Goal: Information Seeking & Learning: Learn about a topic

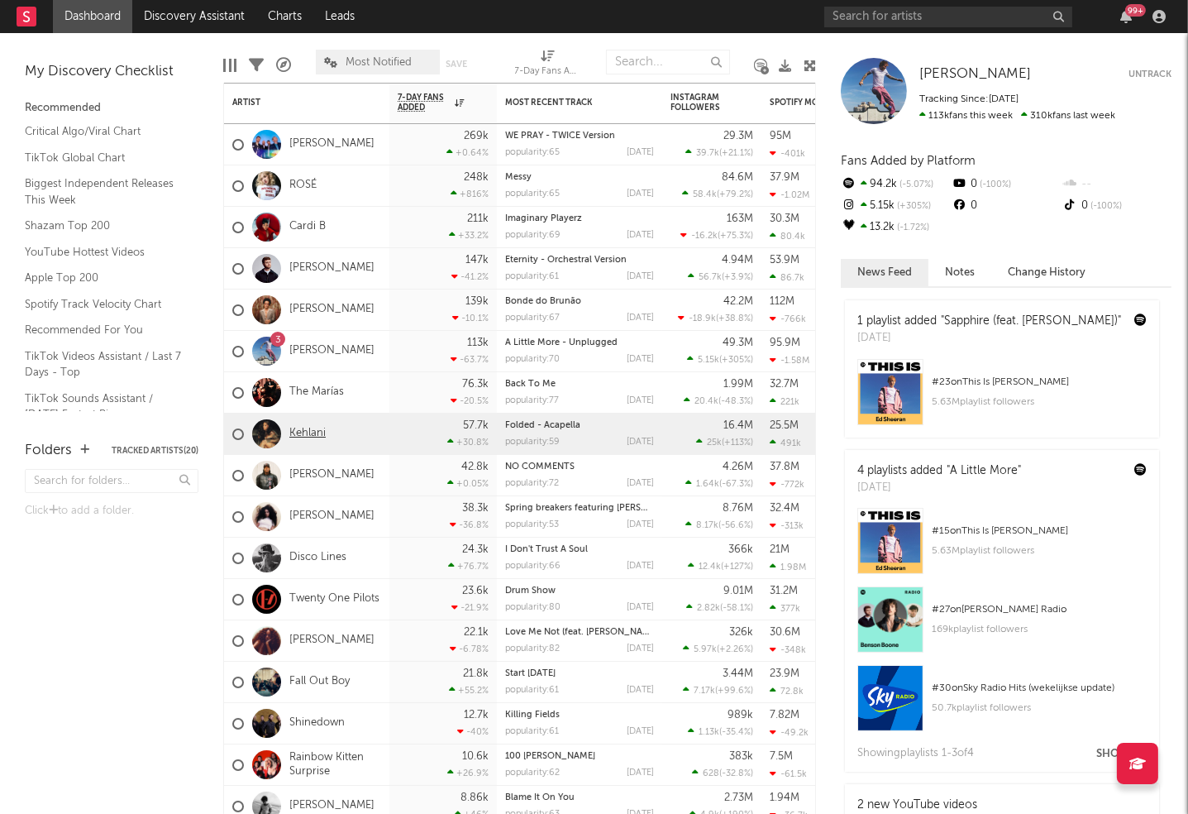
click at [306, 437] on link "Kehlani" at bounding box center [307, 434] width 36 height 14
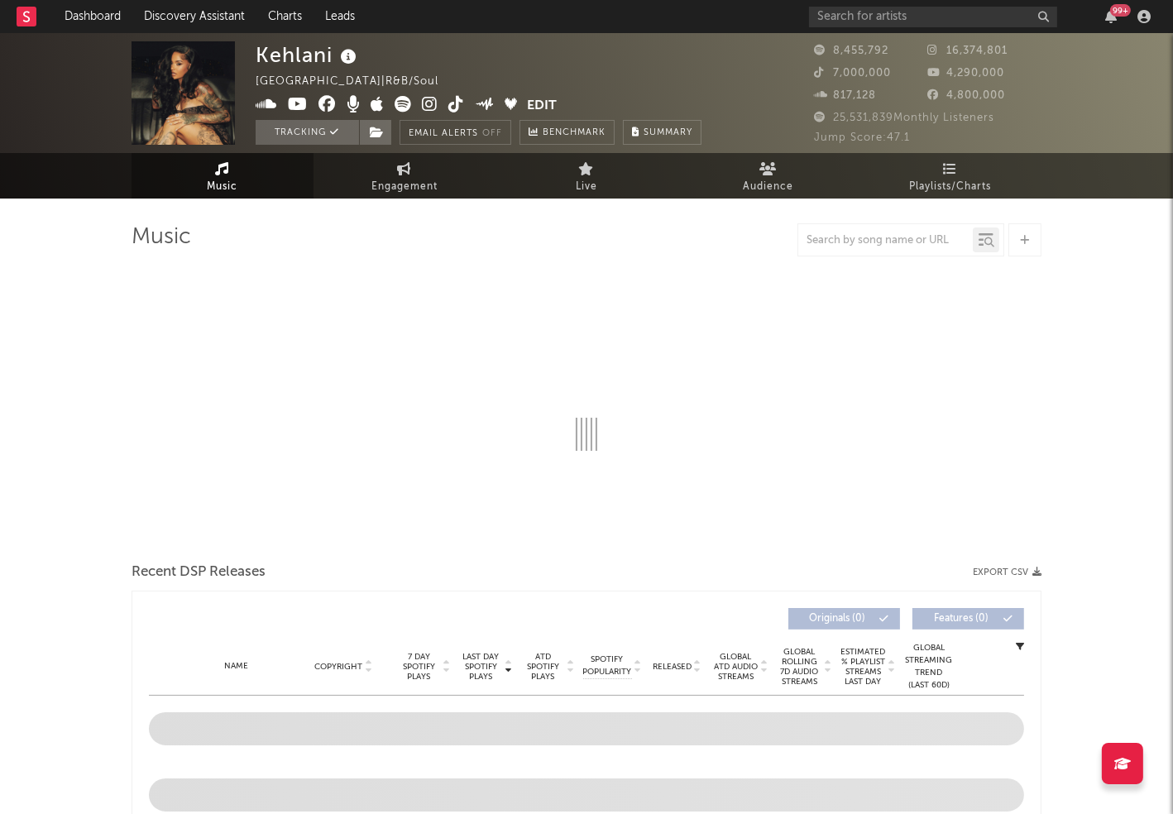
select select "6m"
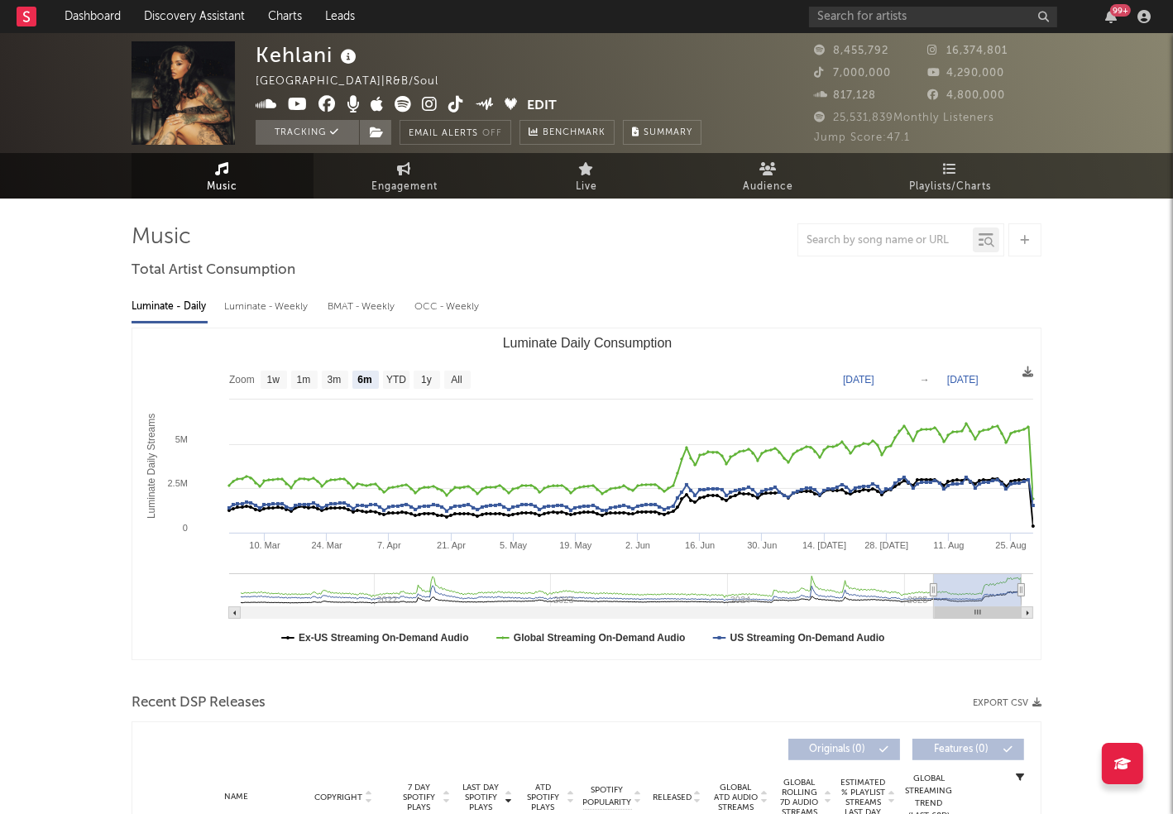
click at [845, 234] on div at bounding box center [885, 240] width 175 height 21
click at [830, 241] on input "text" at bounding box center [885, 240] width 175 height 13
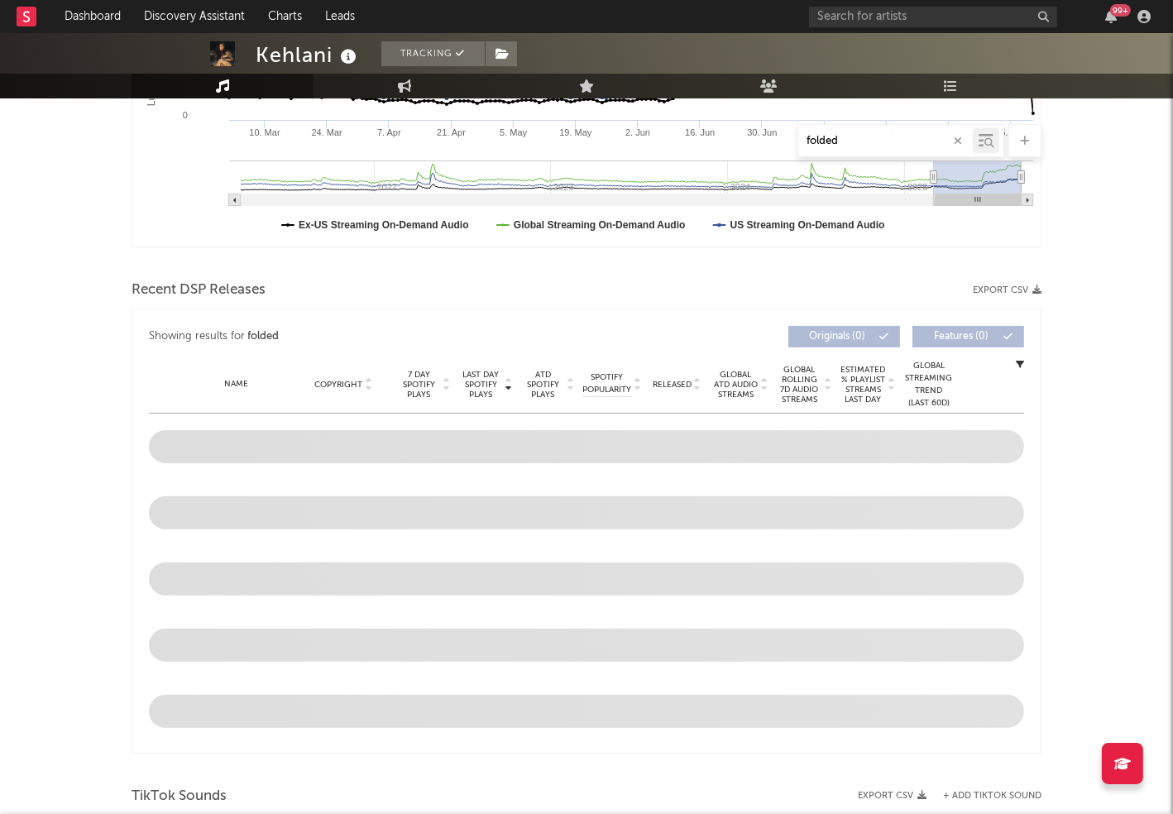
scroll to position [772, 0]
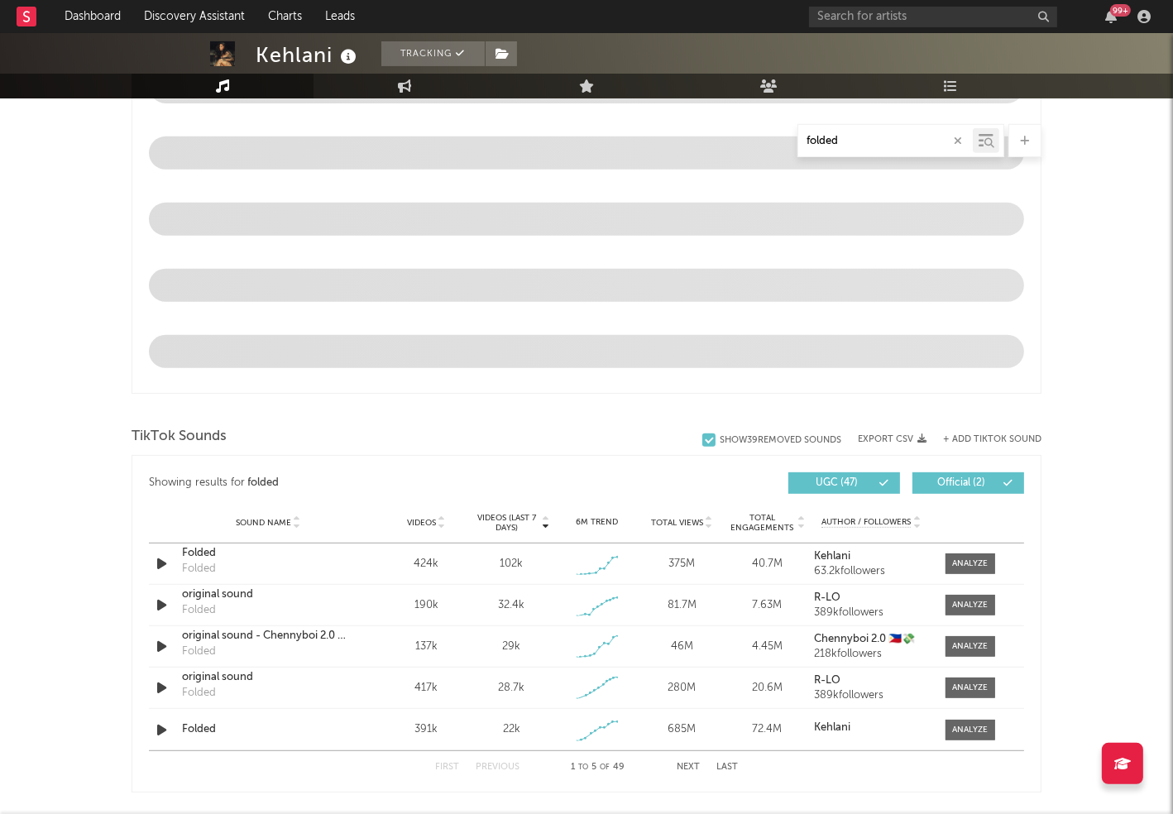
type input "folded"
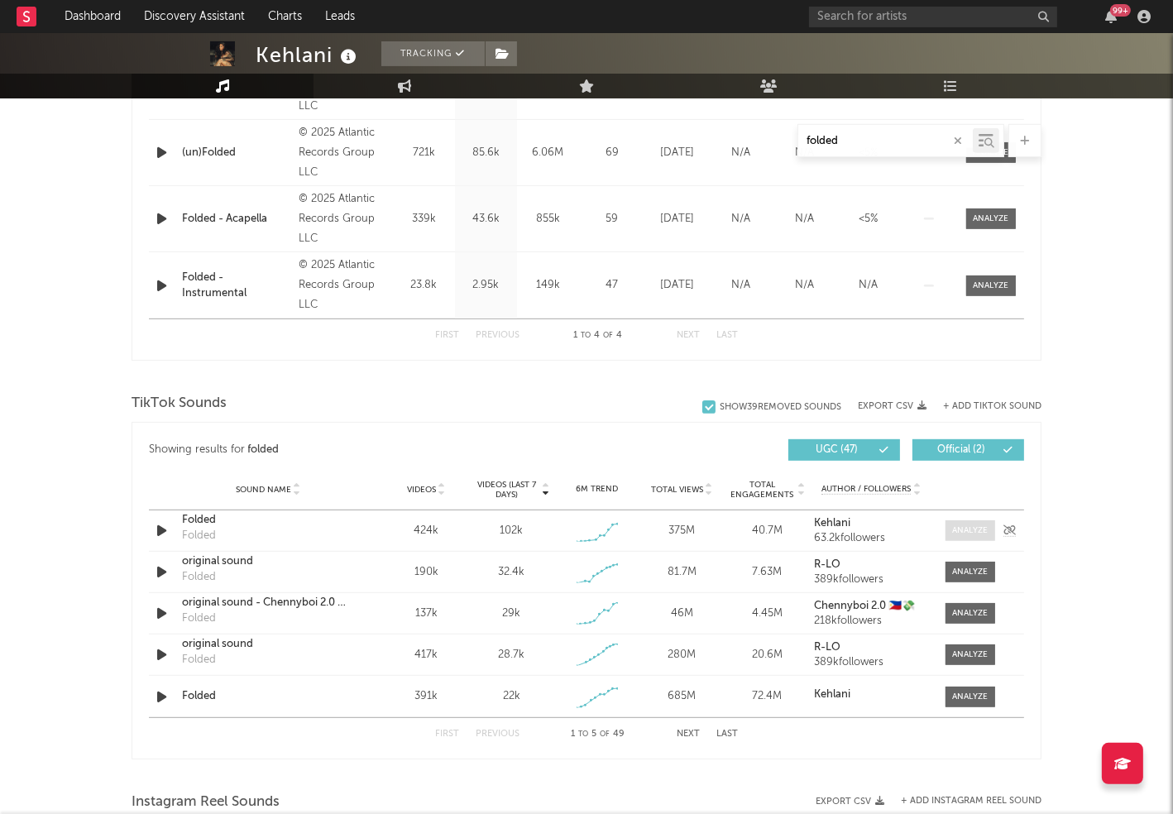
click at [951, 537] on span at bounding box center [970, 530] width 50 height 21
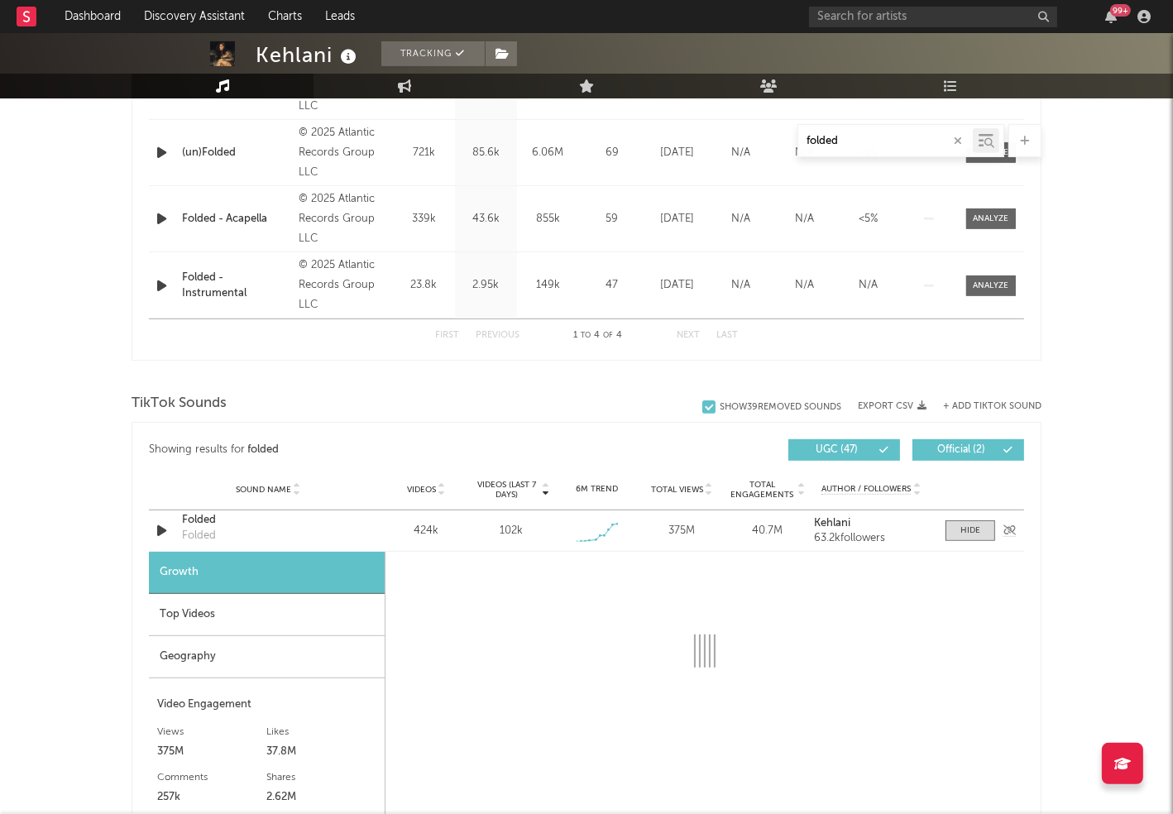
select select "1w"
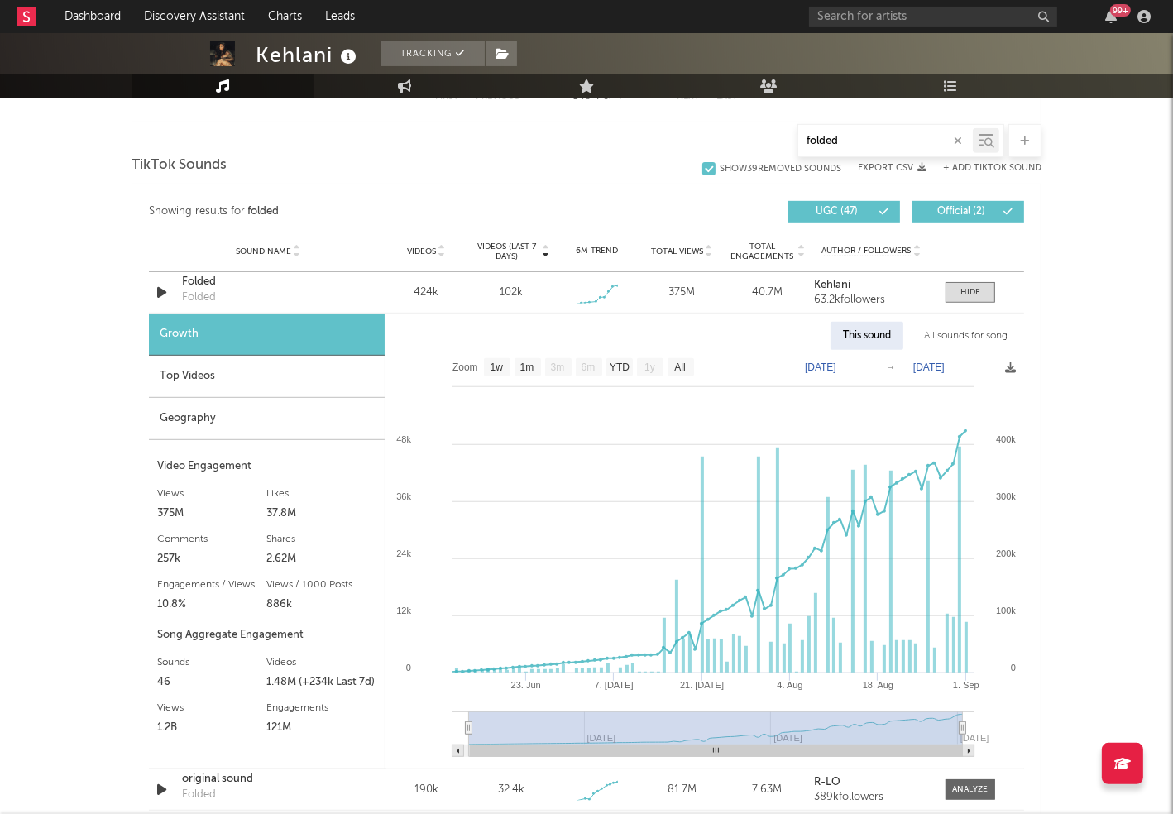
scroll to position [1016, 0]
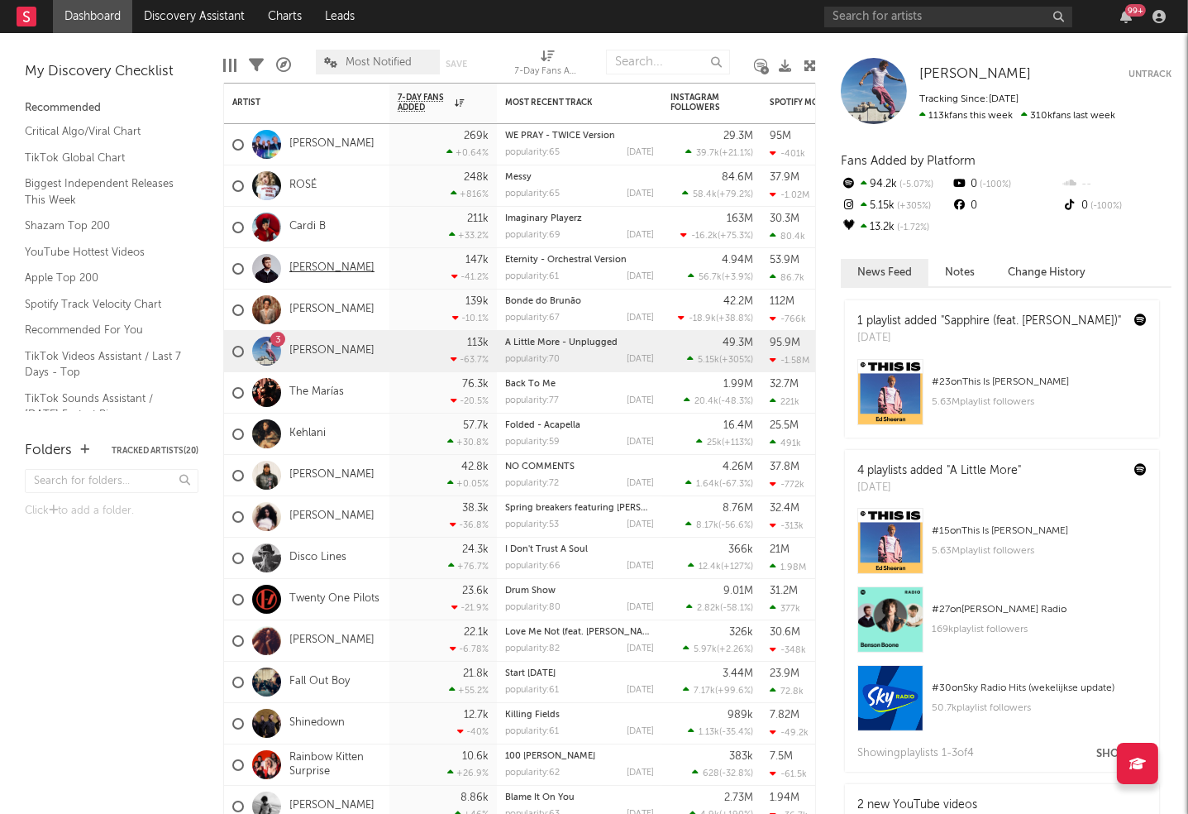
click at [294, 266] on link "[PERSON_NAME]" at bounding box center [331, 268] width 85 height 14
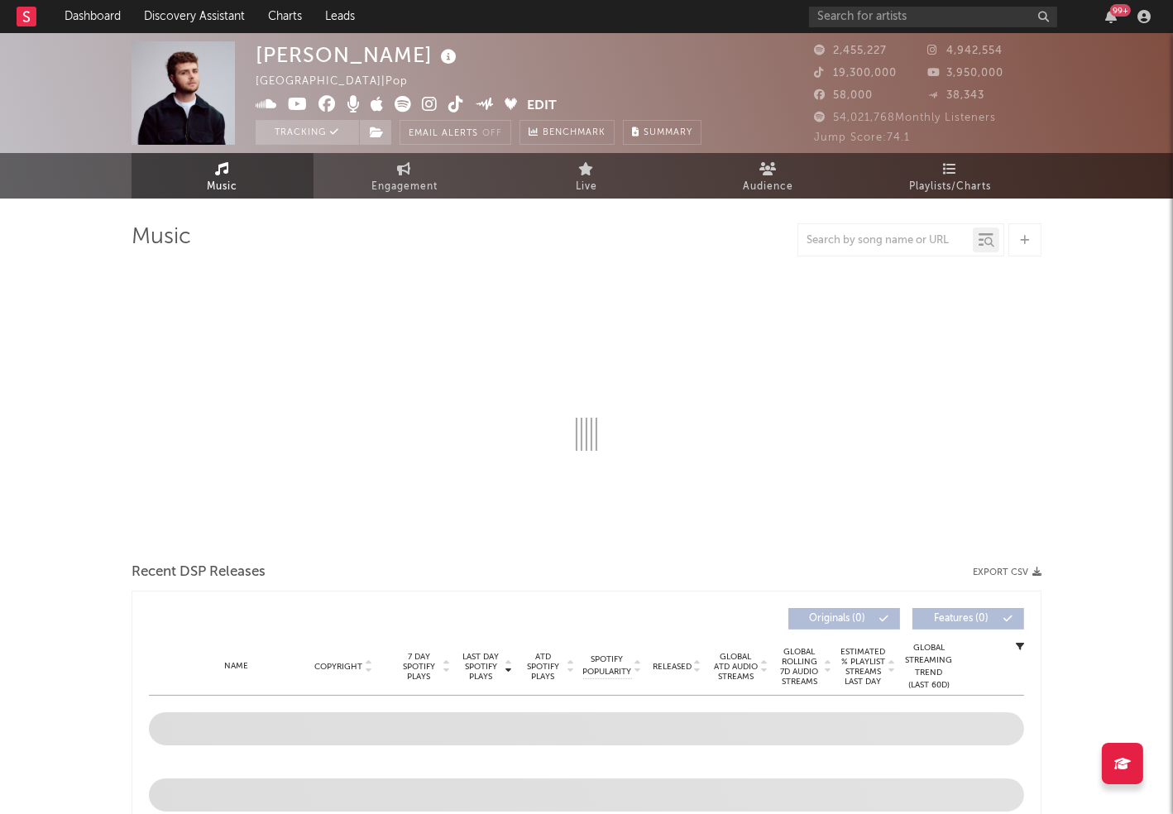
select select "6m"
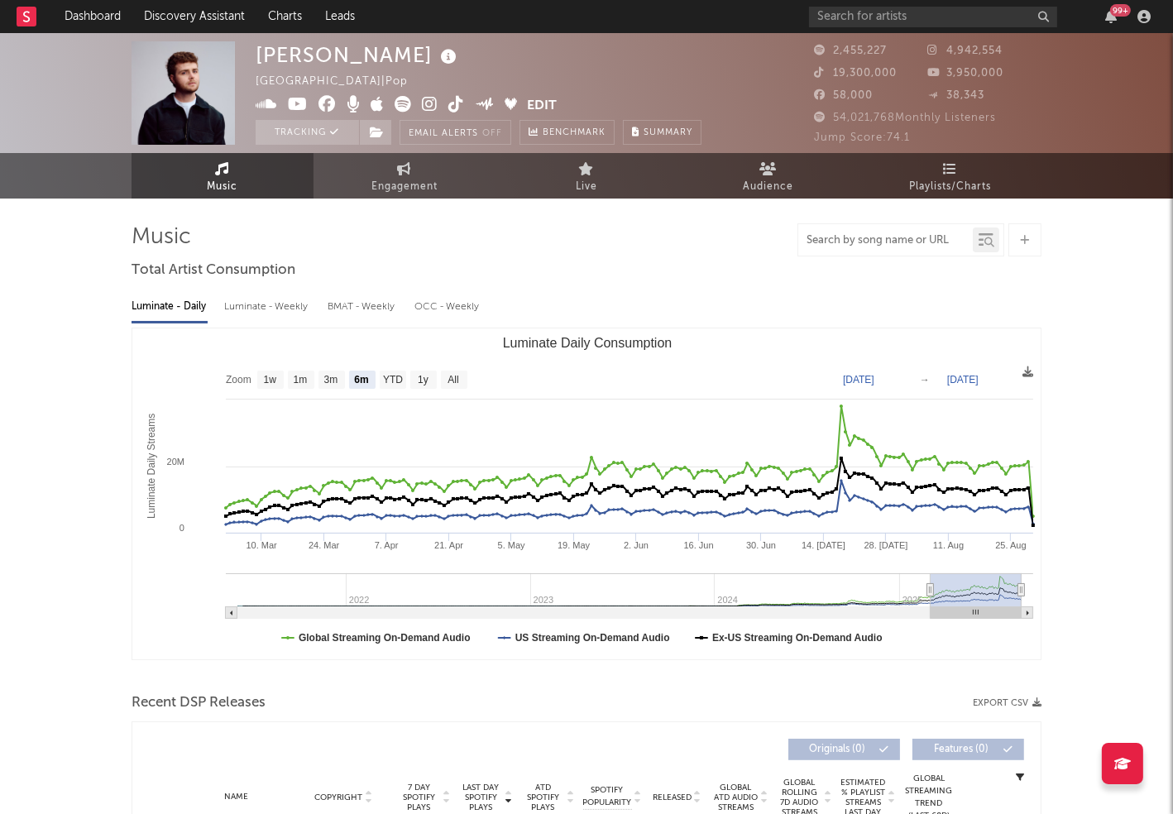
click at [892, 242] on input "text" at bounding box center [885, 240] width 175 height 13
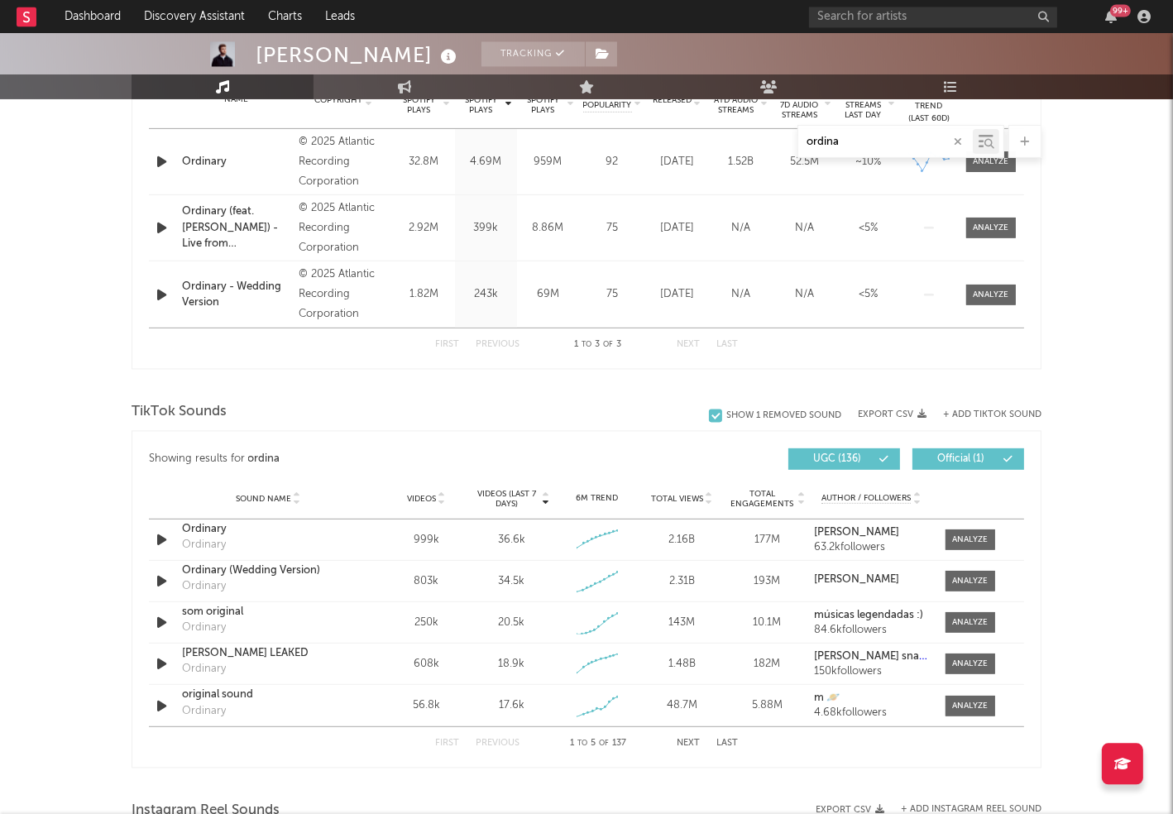
scroll to position [705, 0]
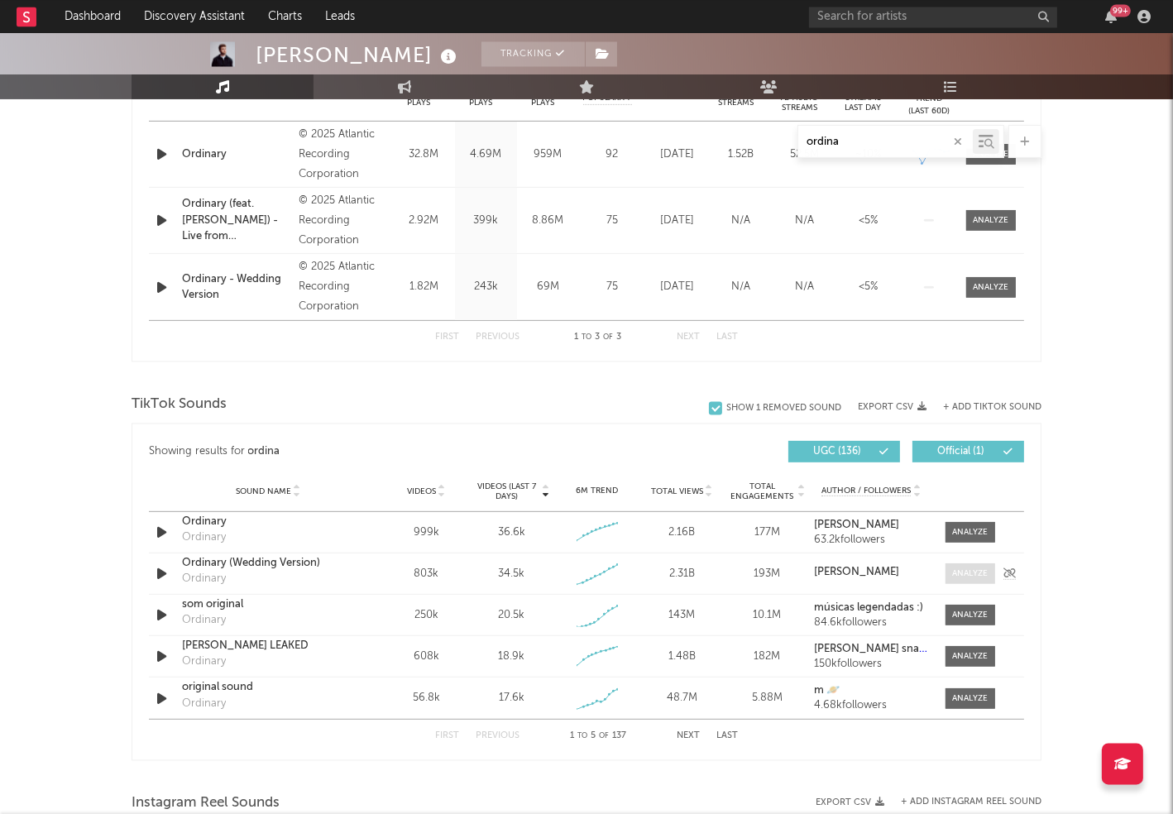
type input "ordina"
click at [968, 573] on div at bounding box center [971, 573] width 36 height 12
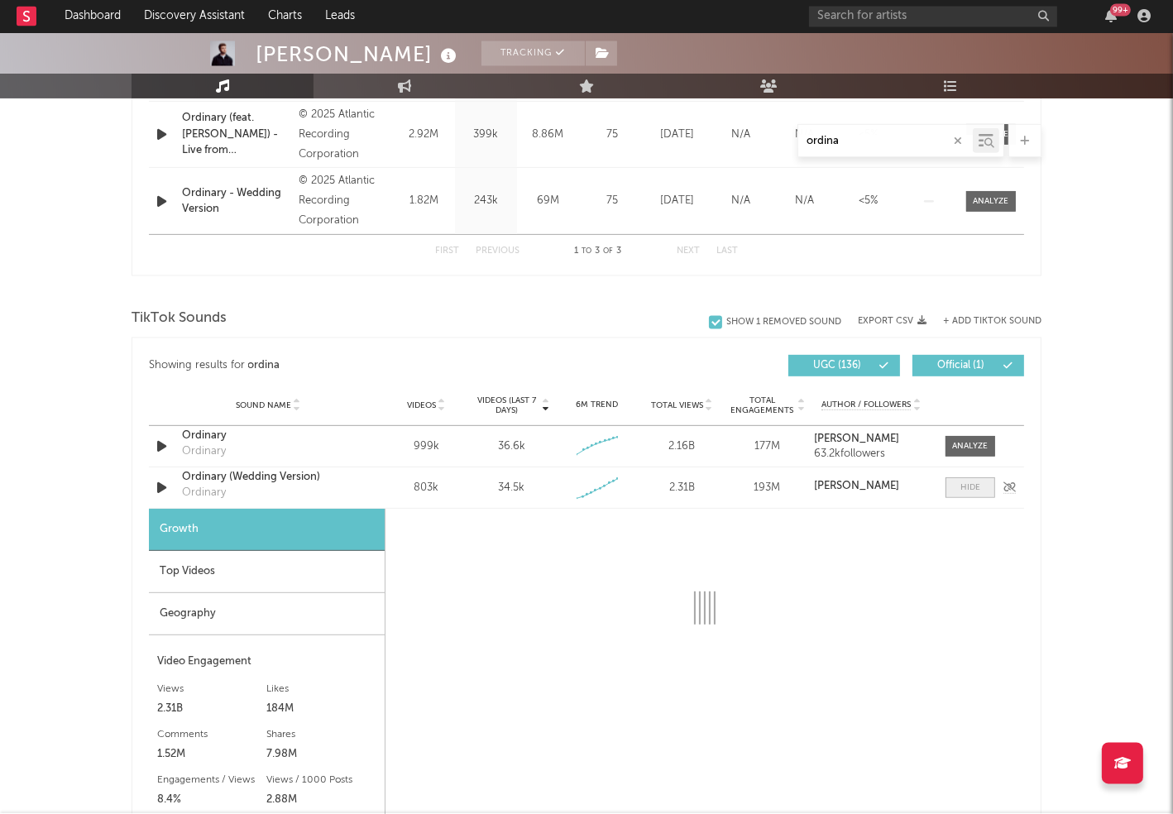
select select "1w"
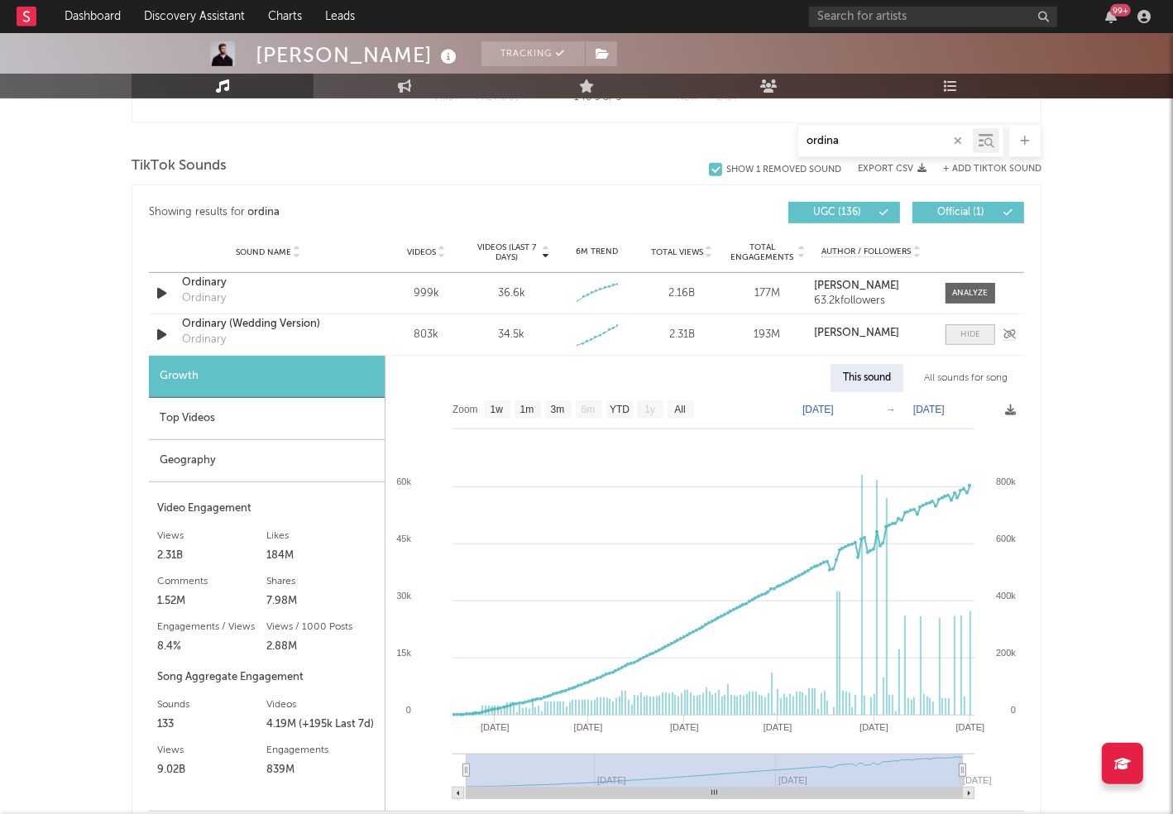
scroll to position [960, 0]
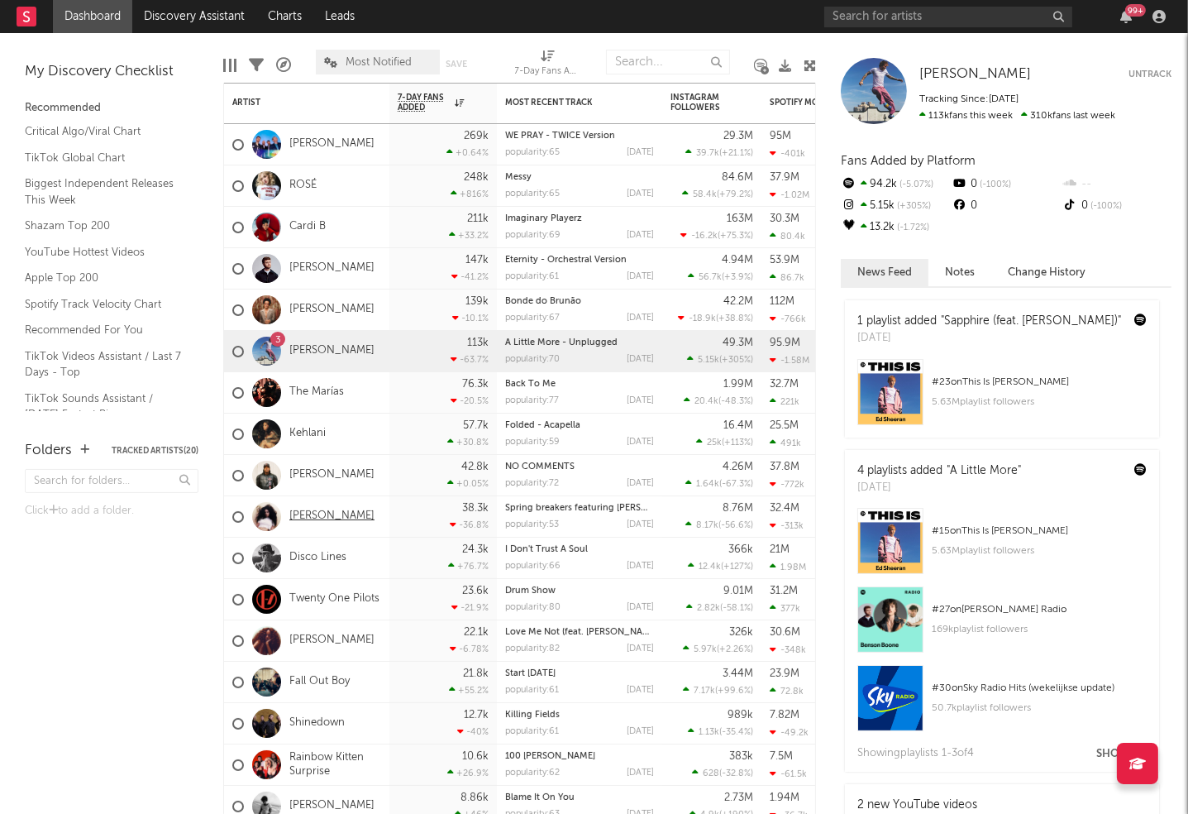
click at [313, 520] on link "[PERSON_NAME]" at bounding box center [331, 516] width 85 height 14
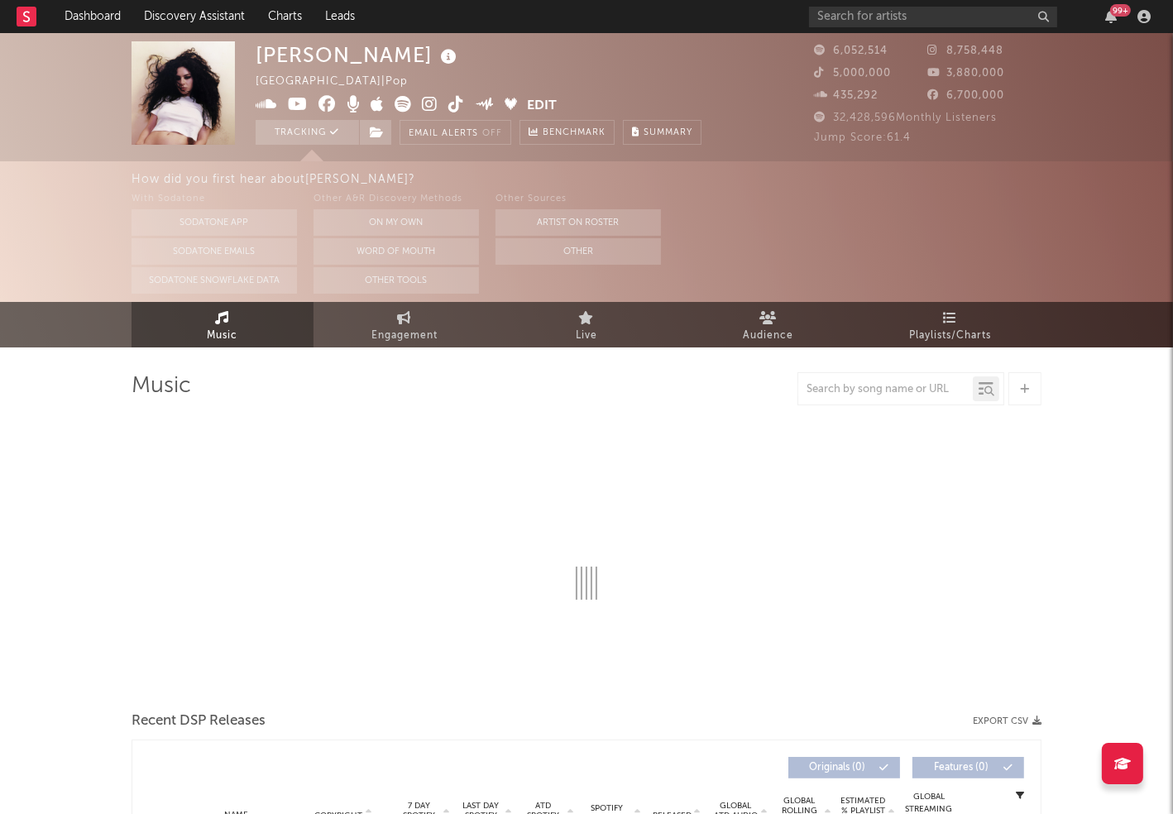
select select "6m"
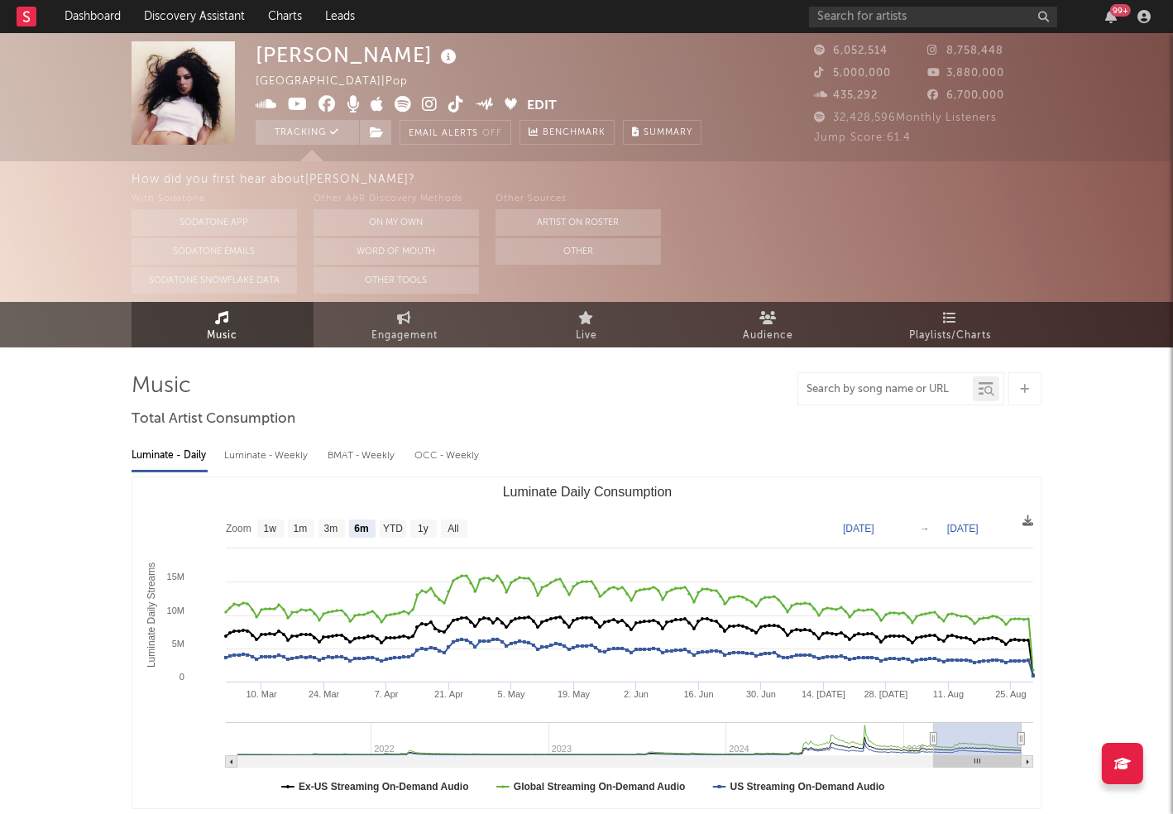
click at [860, 390] on input "text" at bounding box center [885, 389] width 175 height 13
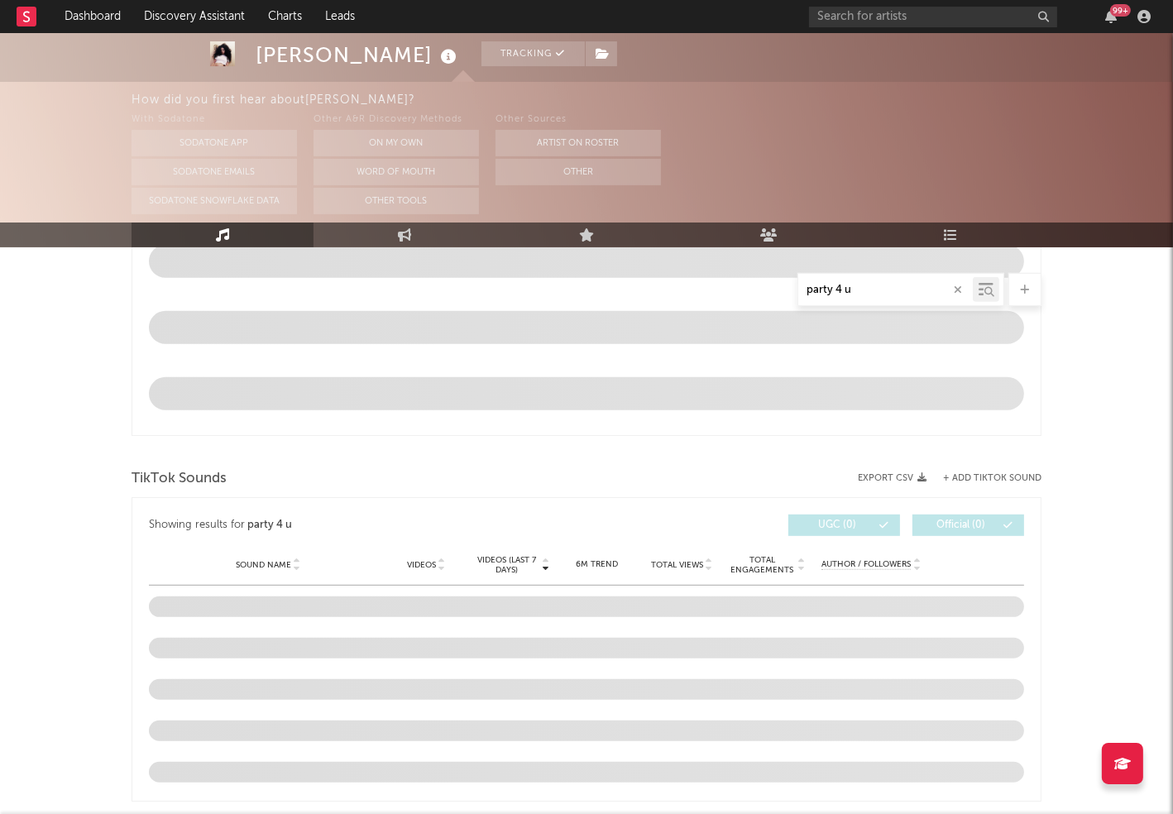
scroll to position [968, 0]
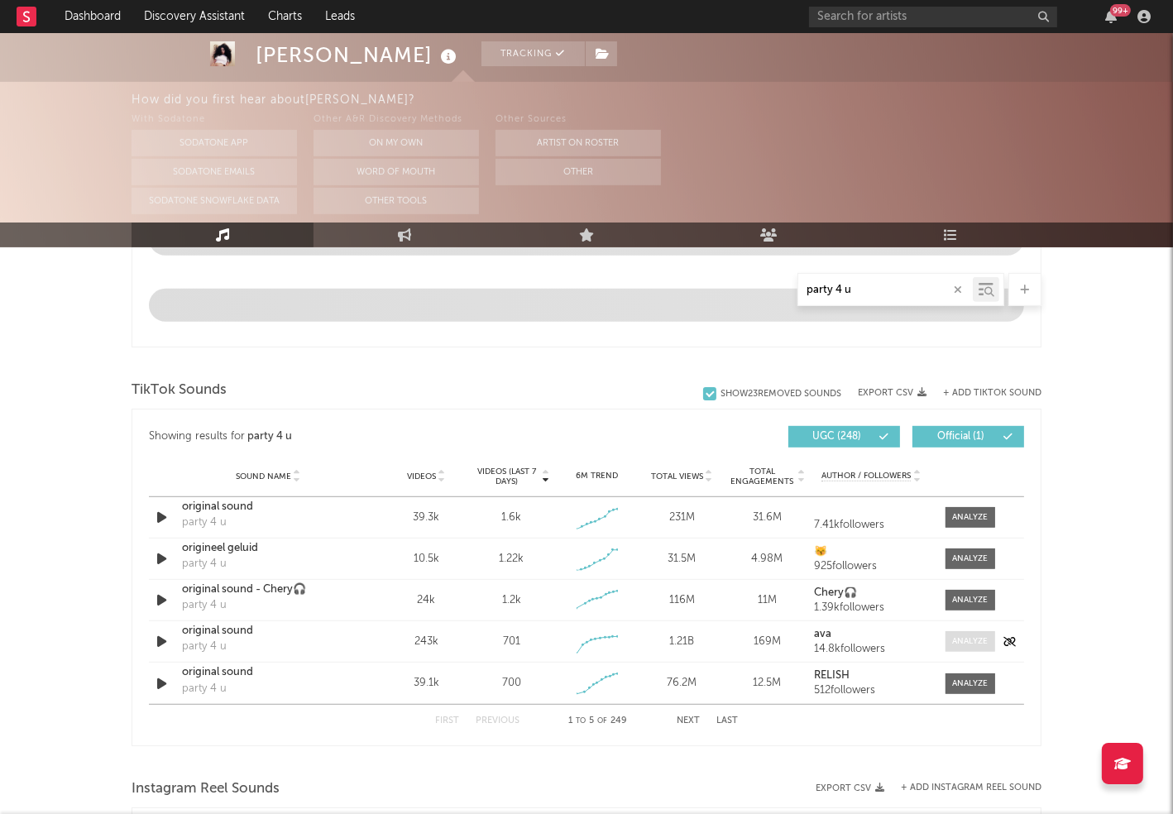
type input "party 4 u"
click at [950, 639] on span at bounding box center [970, 641] width 50 height 21
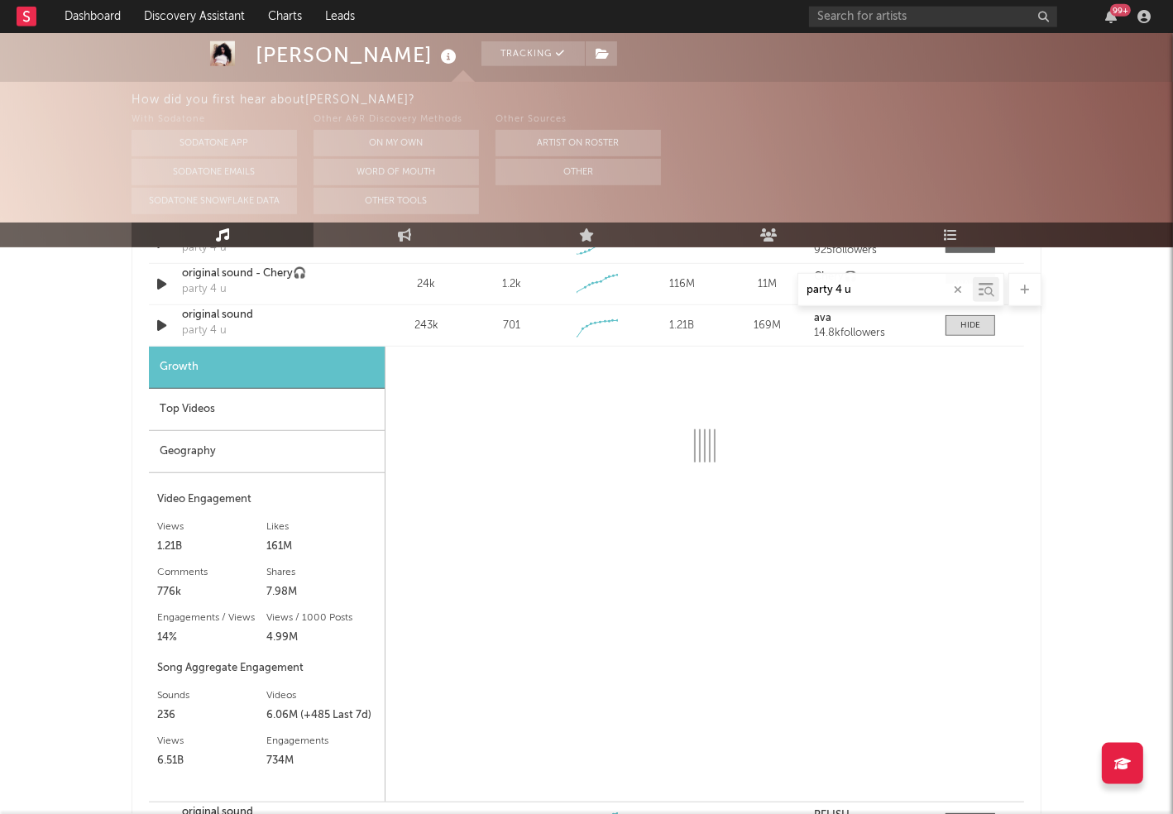
scroll to position [1350, 0]
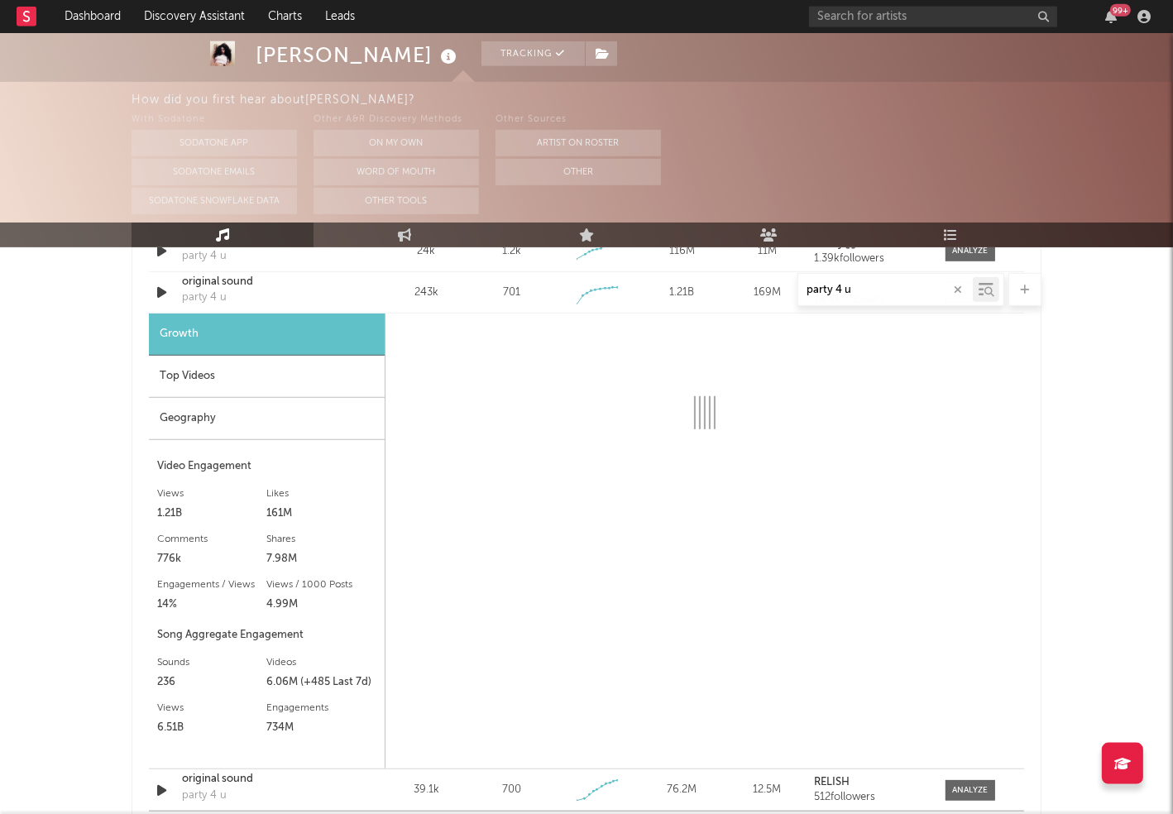
select select "6m"
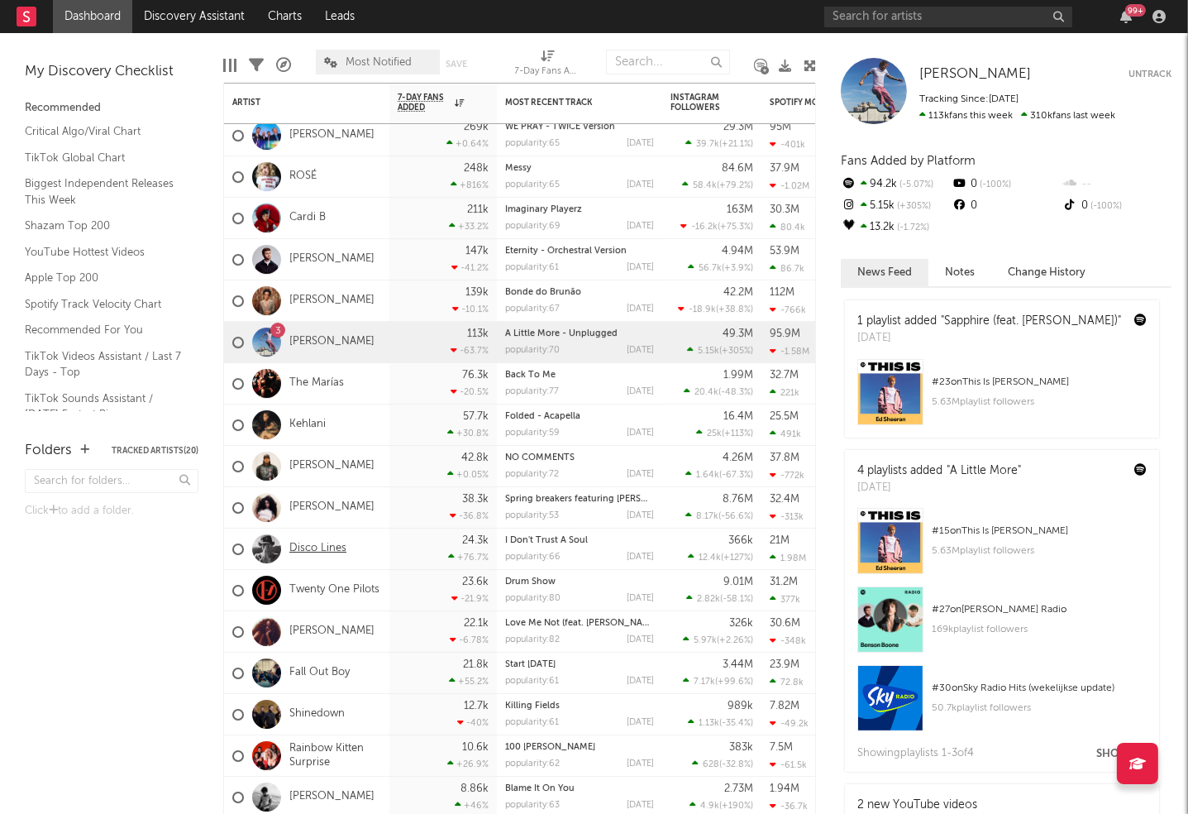
click at [323, 549] on link "Disco Lines" at bounding box center [317, 549] width 57 height 14
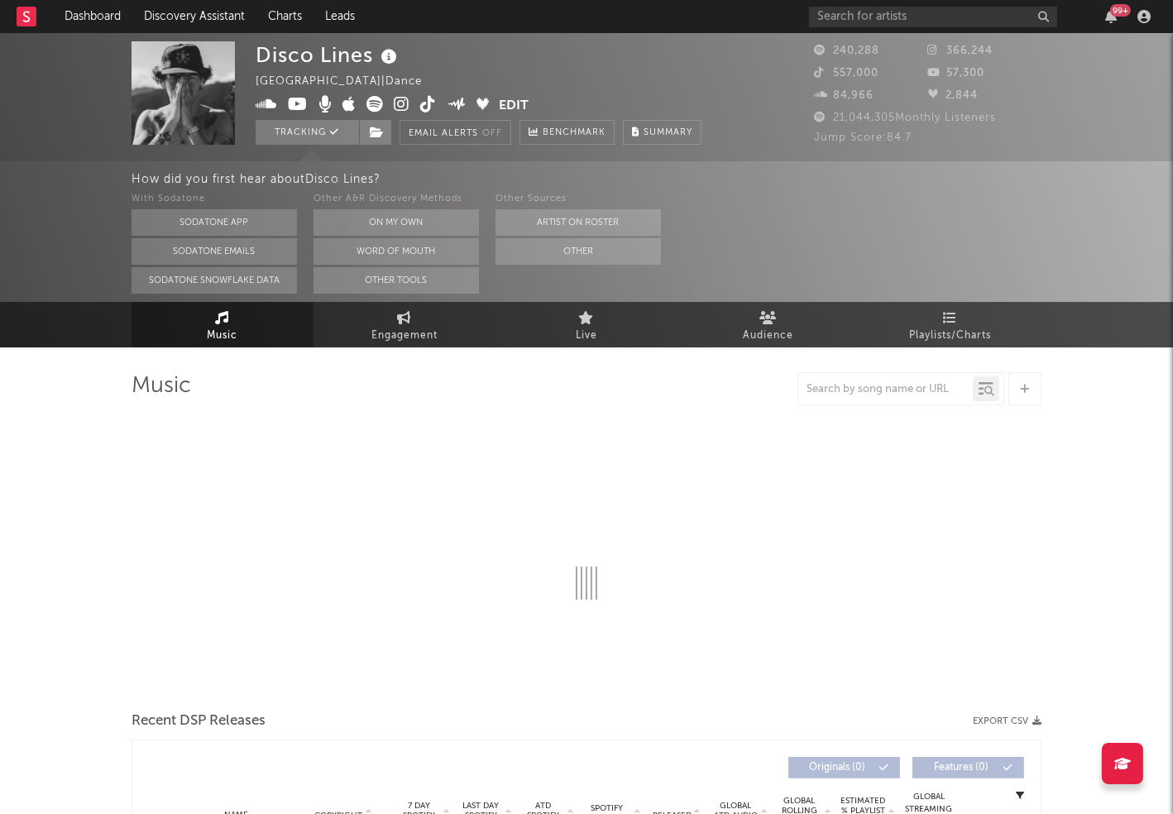
select select "6m"
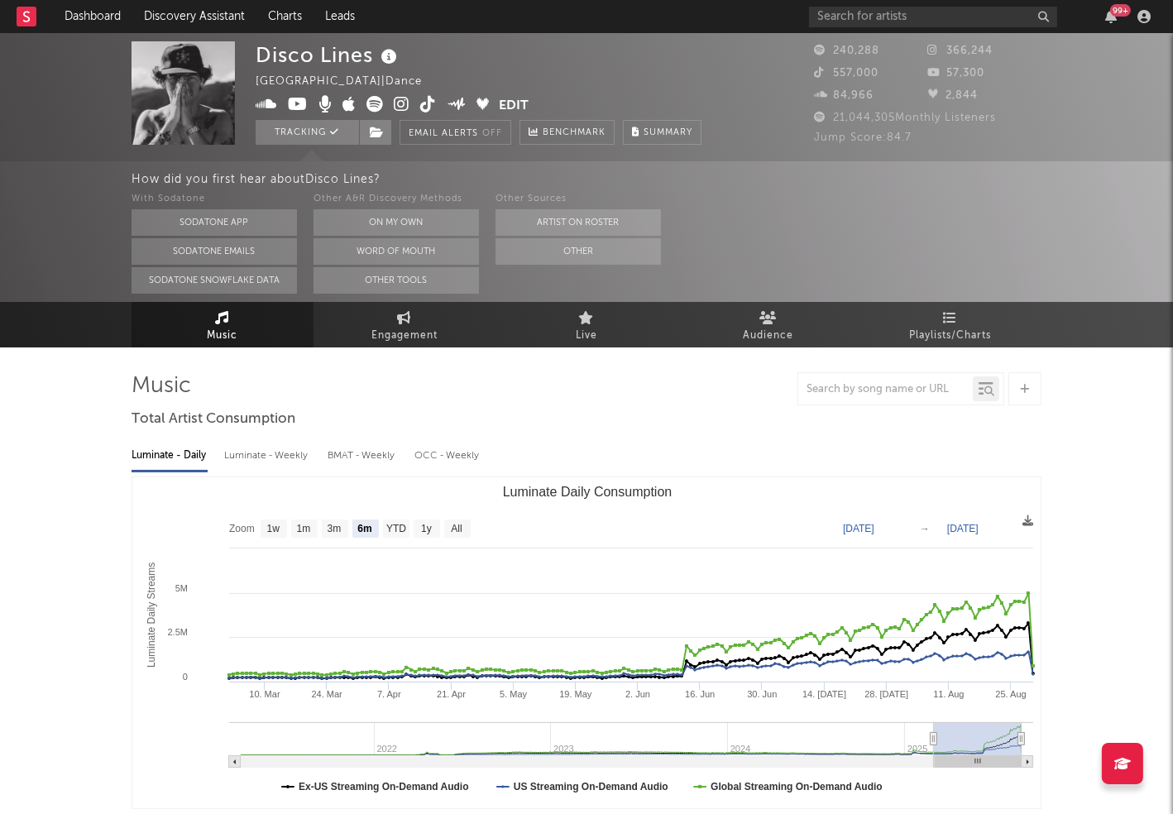
click at [884, 381] on div at bounding box center [885, 389] width 175 height 21
click at [848, 390] on input "text" at bounding box center [885, 389] width 175 height 13
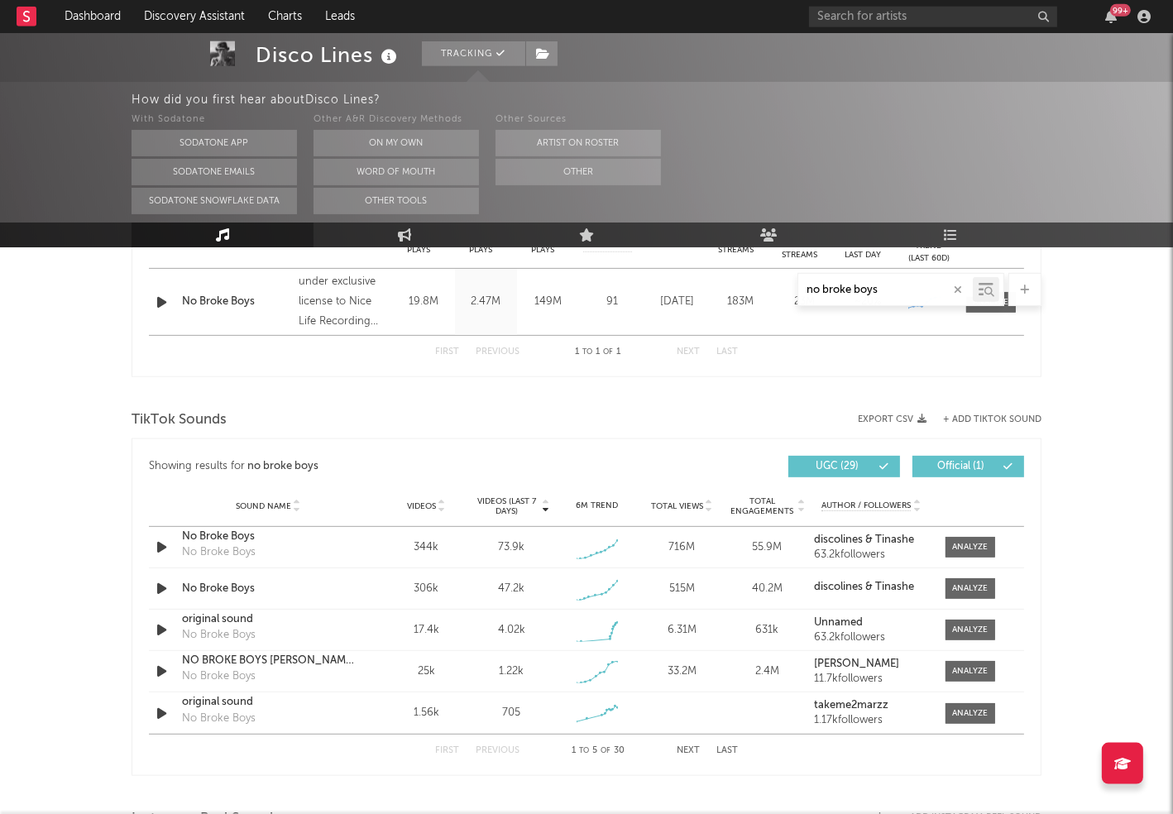
scroll to position [813, 0]
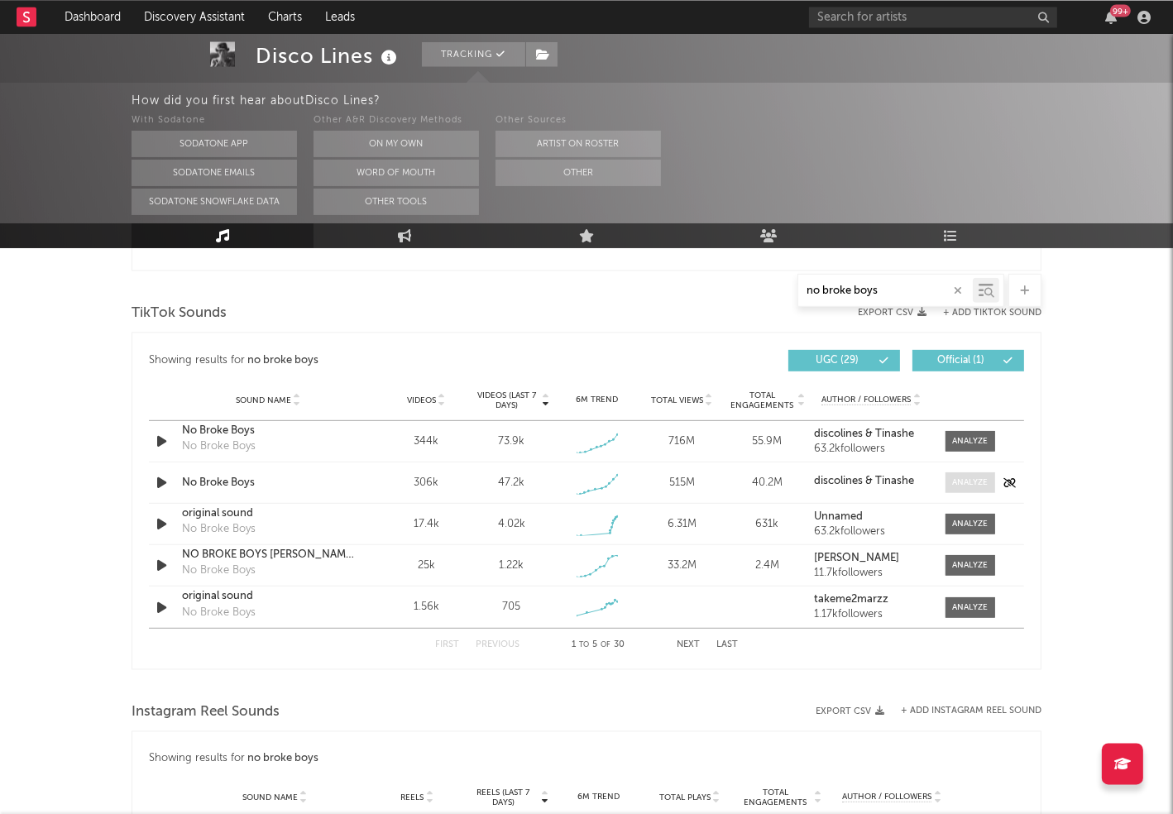
type input "no broke boys"
click at [961, 485] on div at bounding box center [971, 482] width 36 height 12
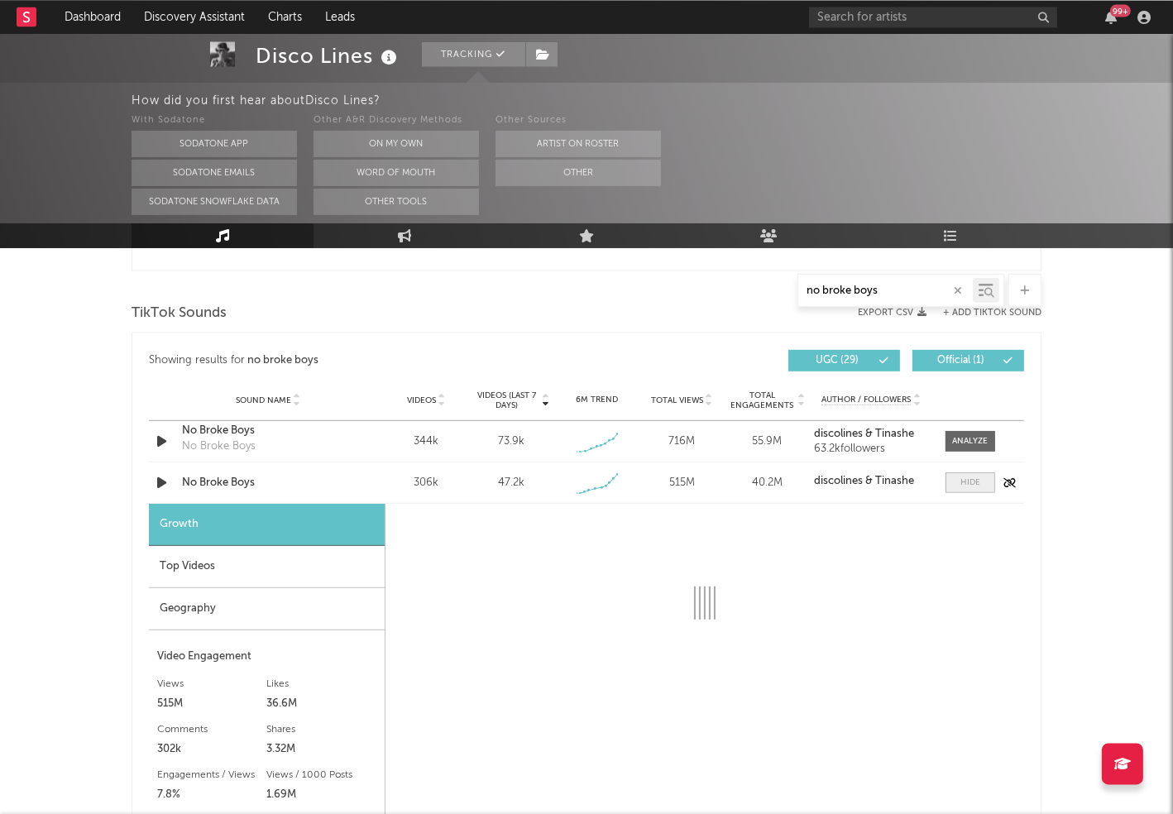
select select "1w"
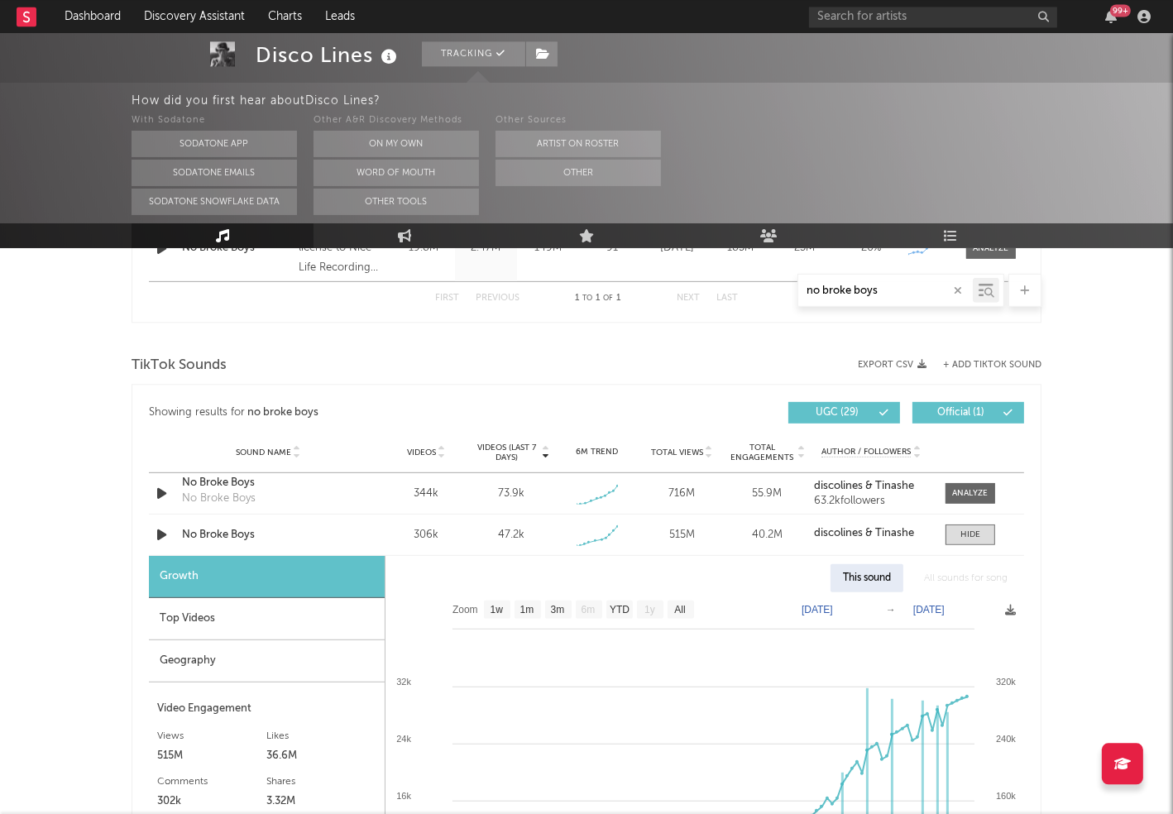
scroll to position [763, 0]
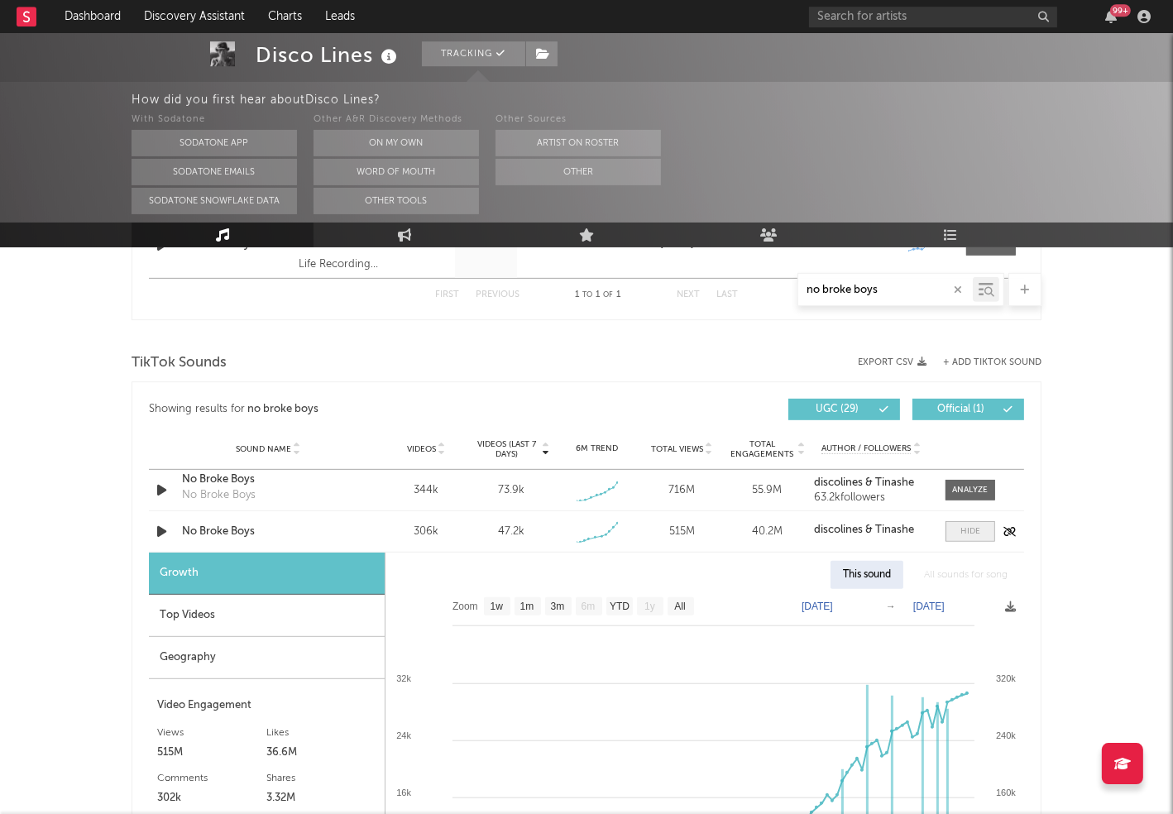
click at [973, 535] on div at bounding box center [970, 531] width 20 height 12
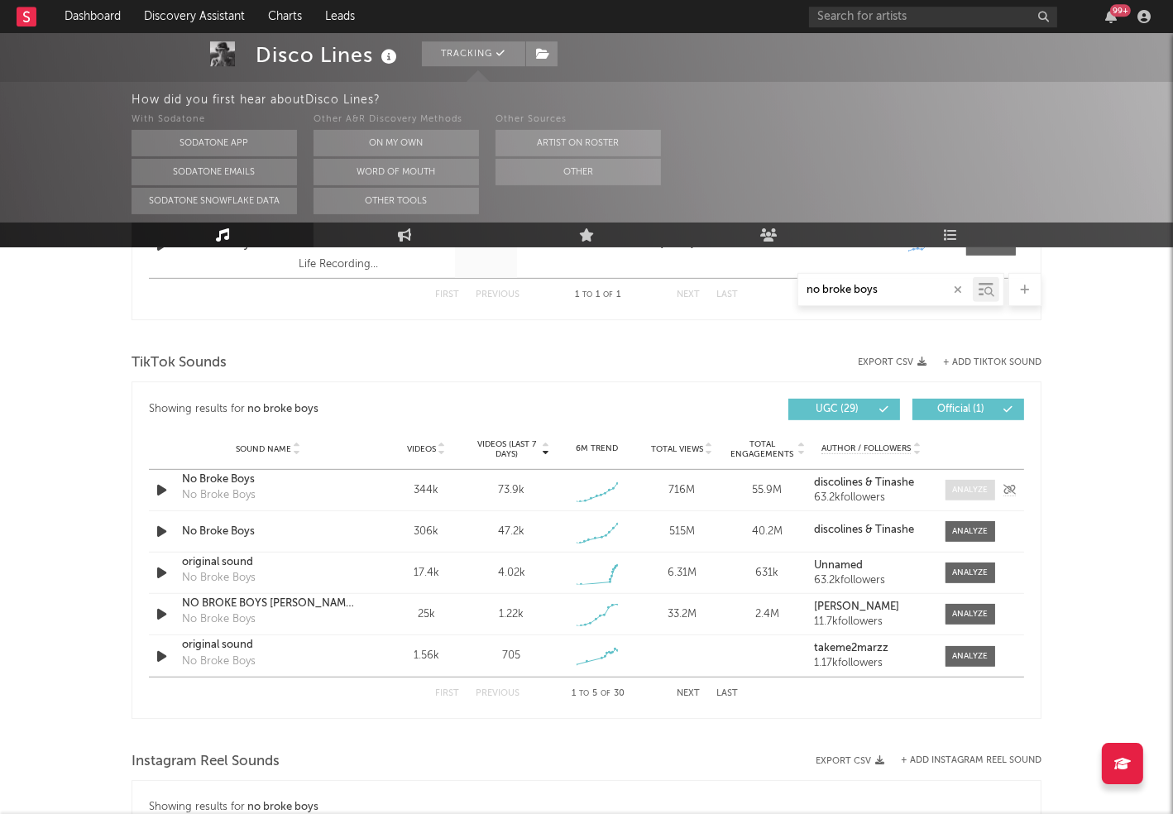
click at [957, 492] on div at bounding box center [971, 490] width 36 height 12
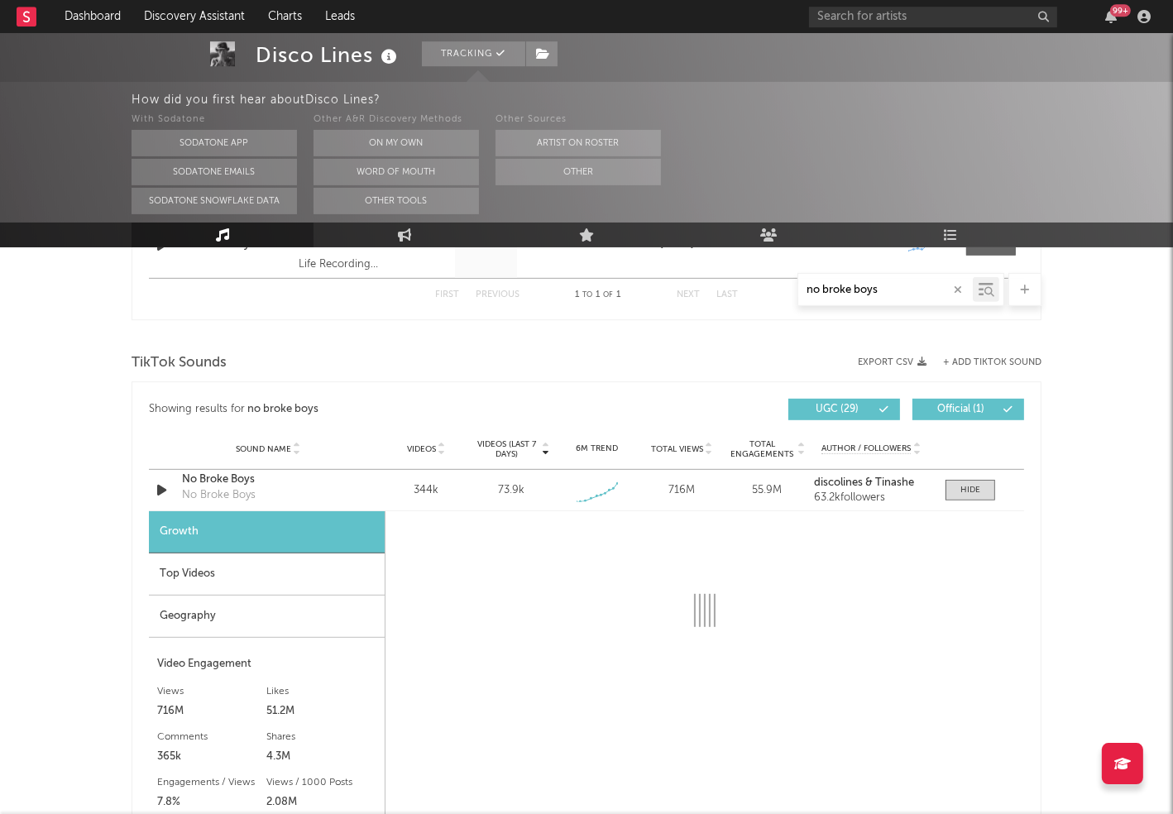
select select "1w"
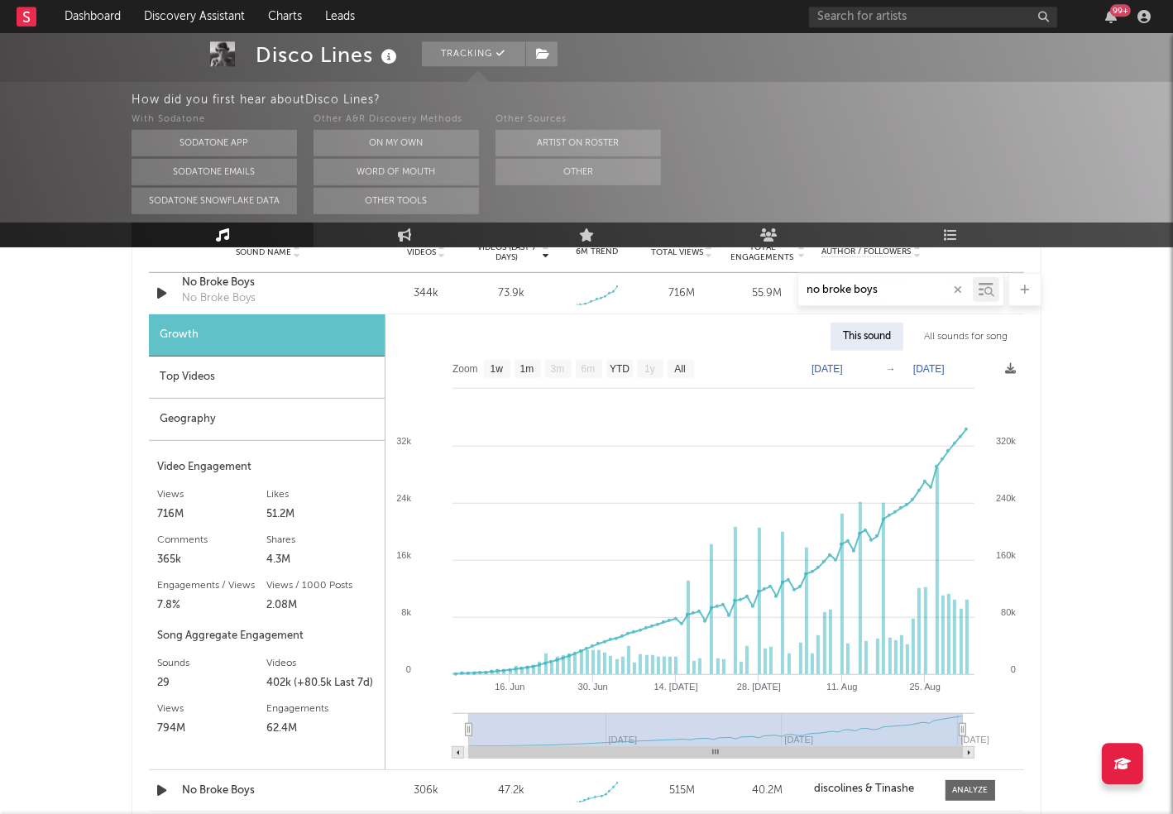
scroll to position [961, 0]
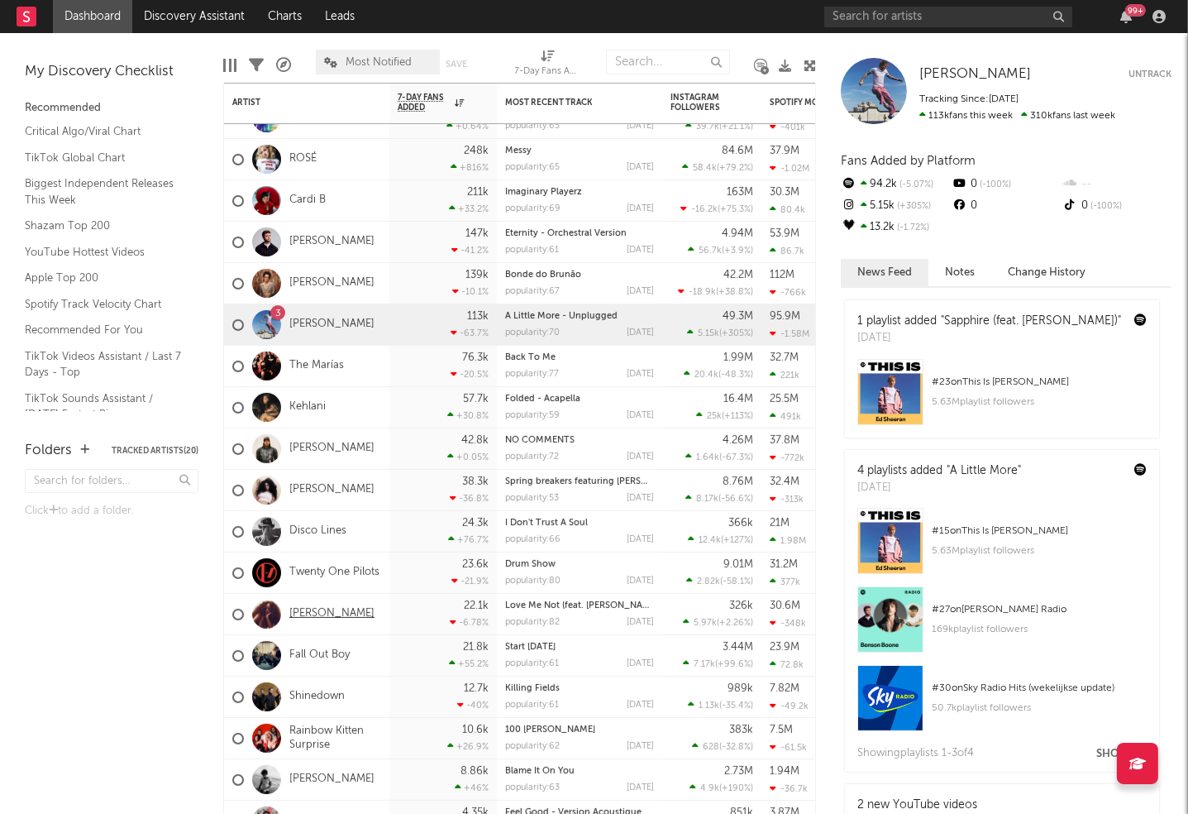
click at [310, 614] on link "[PERSON_NAME]" at bounding box center [331, 614] width 85 height 14
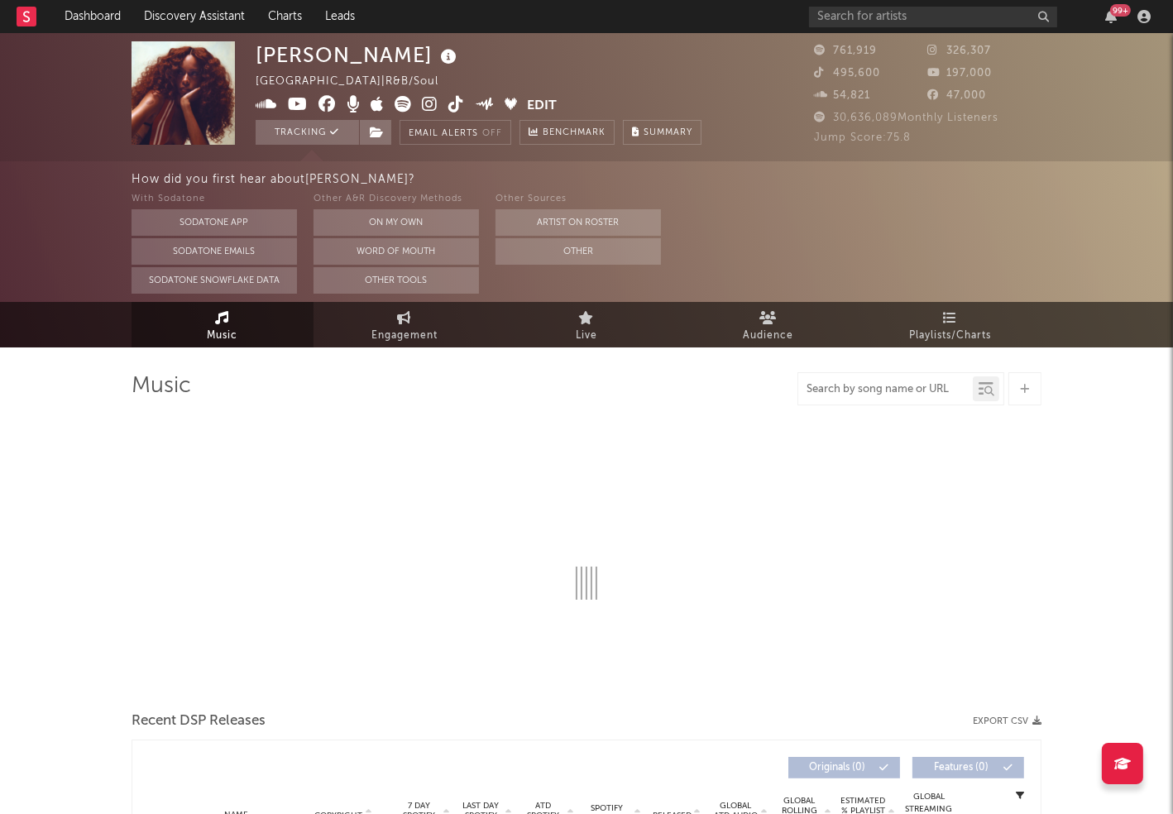
click at [866, 390] on input "text" at bounding box center [885, 389] width 175 height 13
select select "6m"
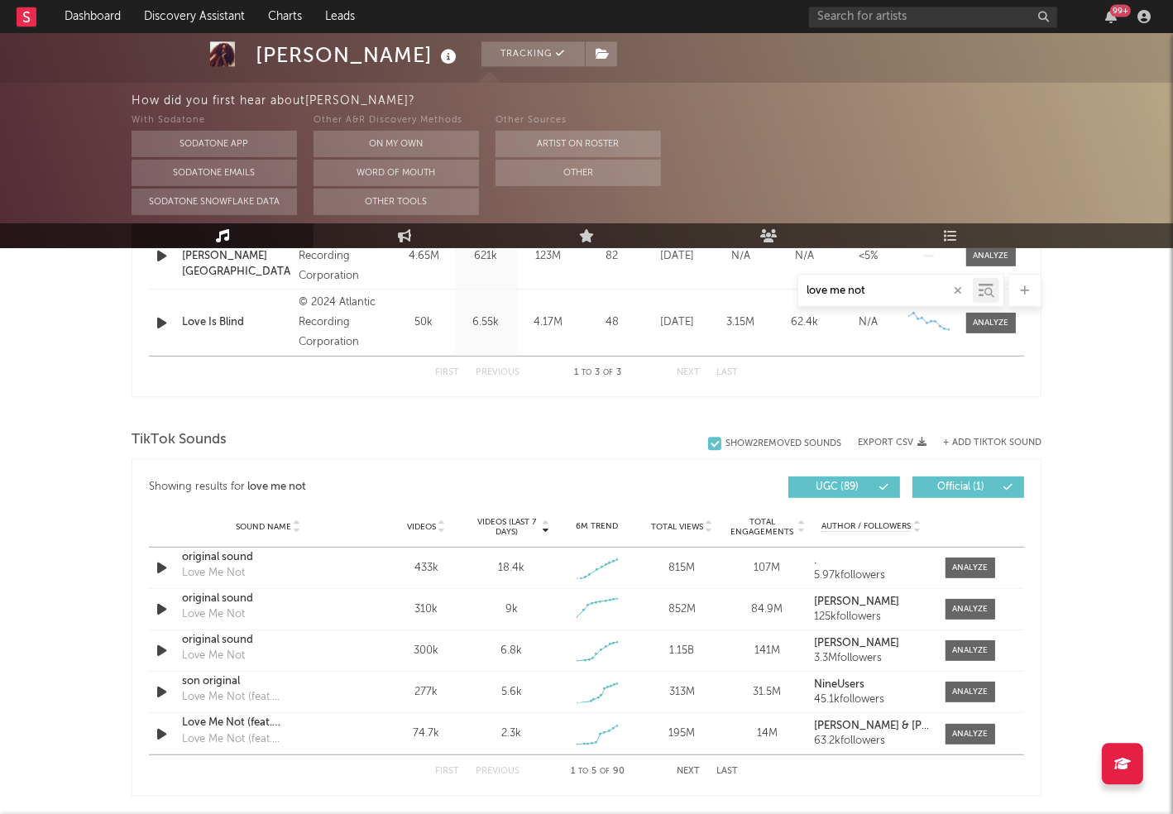
scroll to position [821, 0]
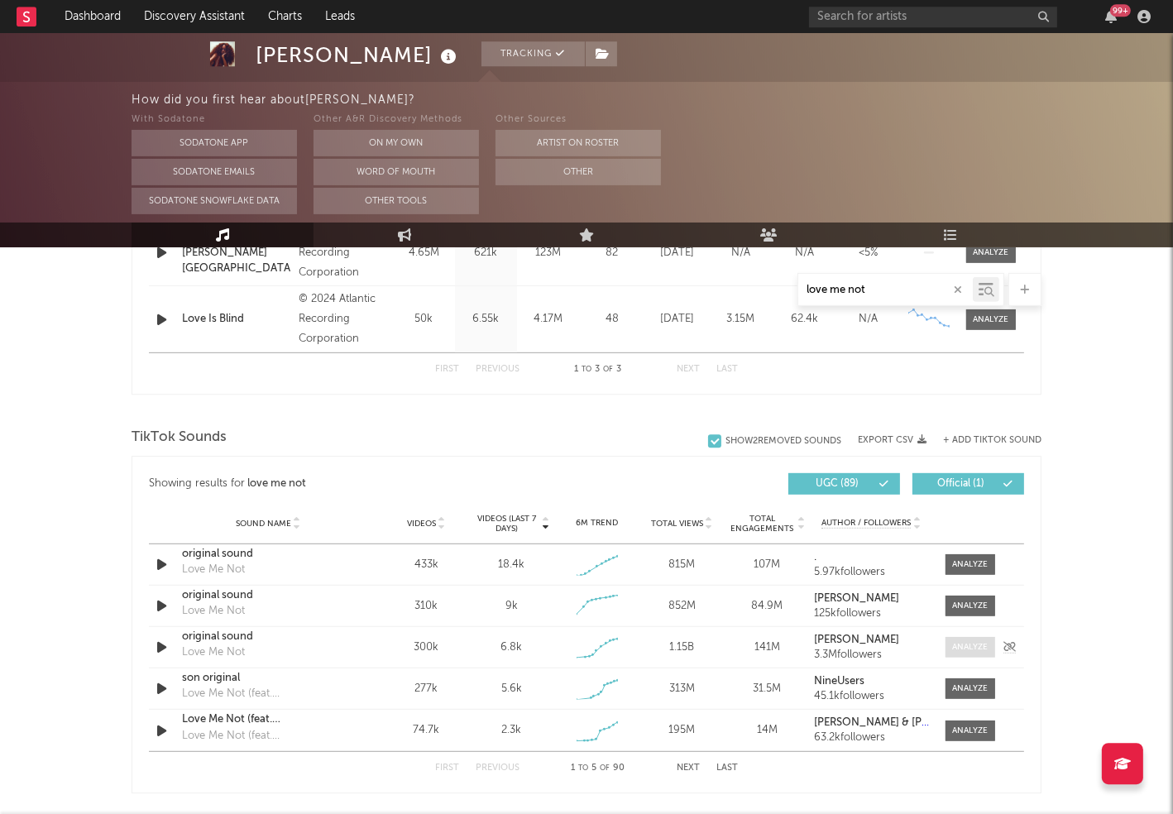
type input "love me not"
click at [963, 648] on div at bounding box center [971, 647] width 36 height 12
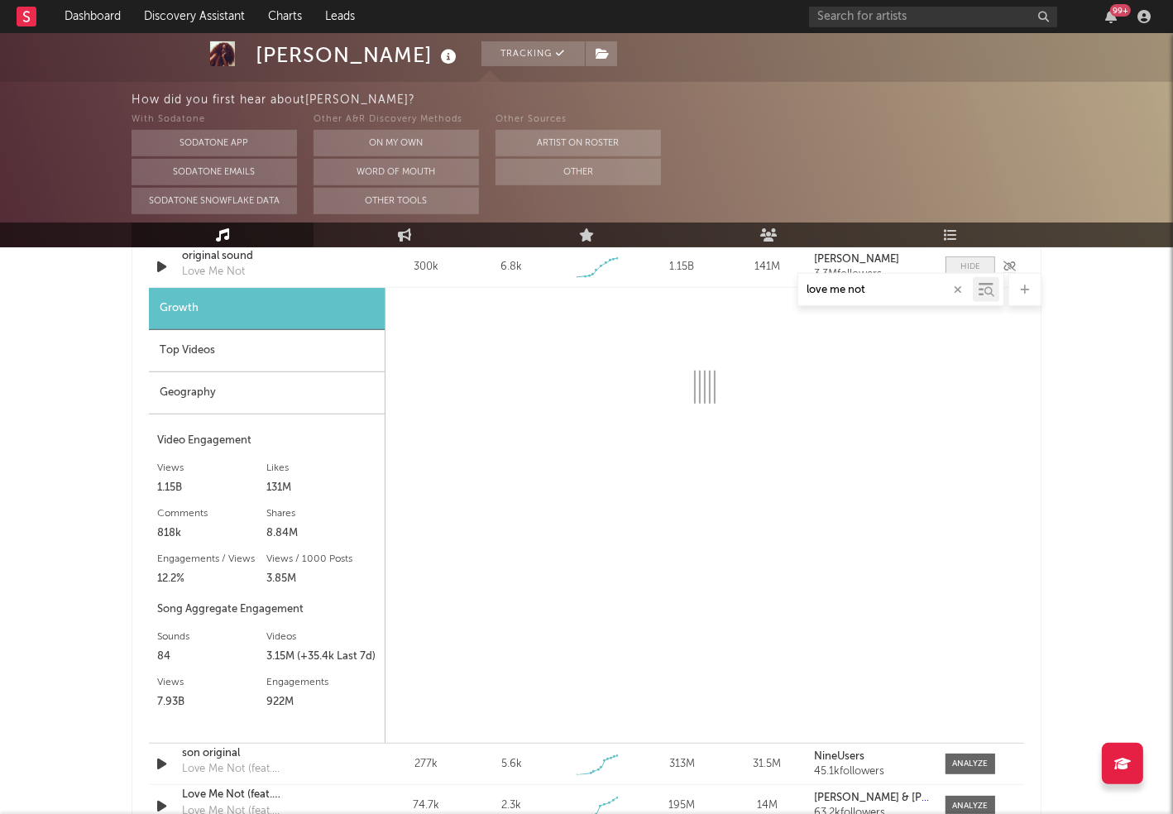
scroll to position [1205, 0]
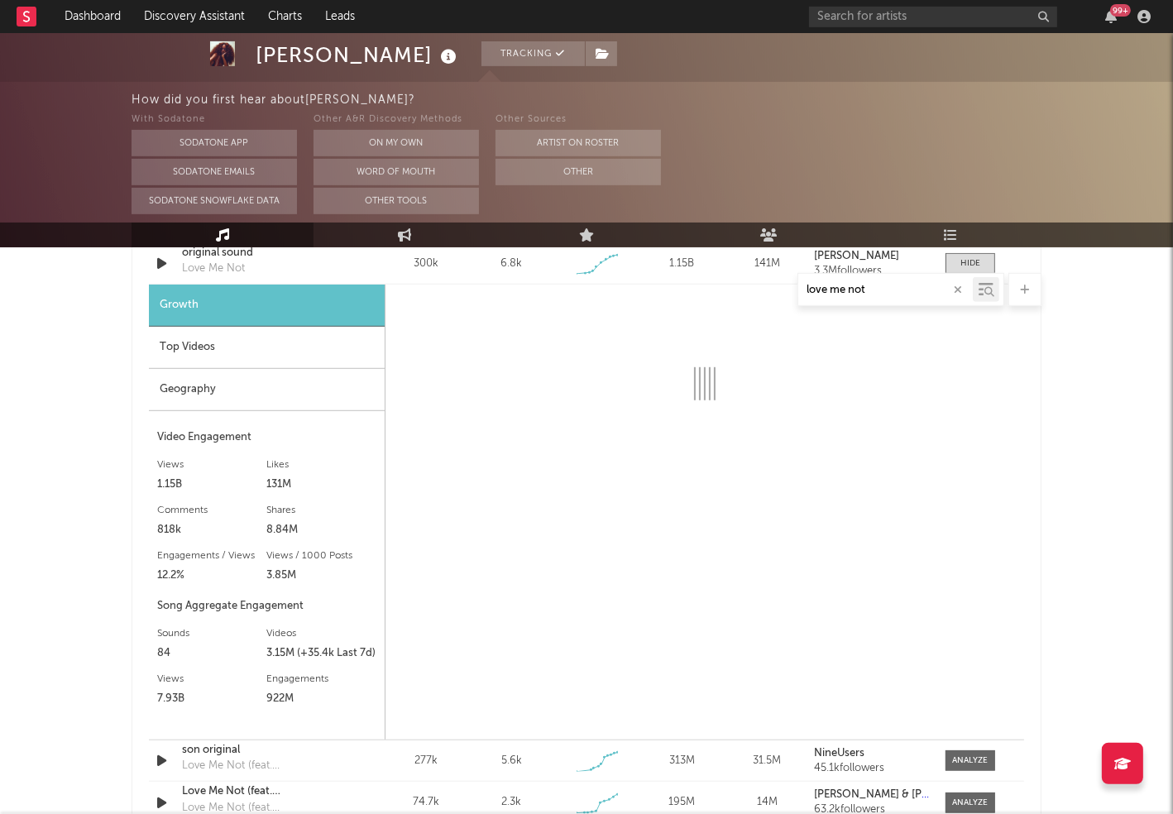
select select "6m"
